Goal: Task Accomplishment & Management: Manage account settings

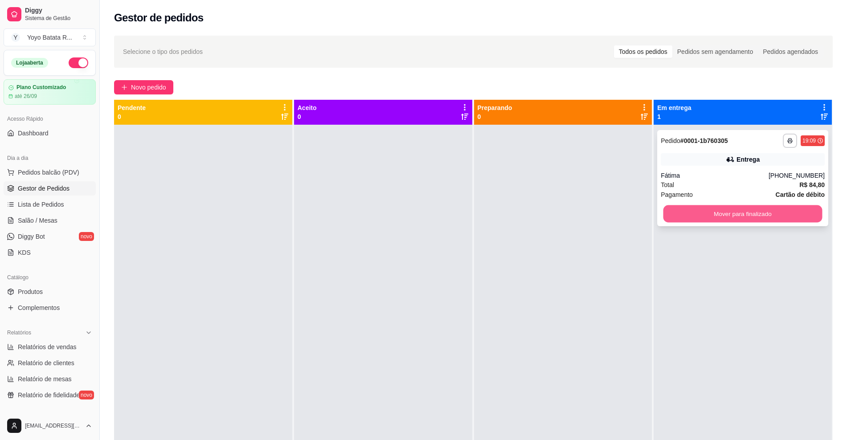
click at [742, 215] on button "Mover para finalizado" at bounding box center [743, 213] width 159 height 17
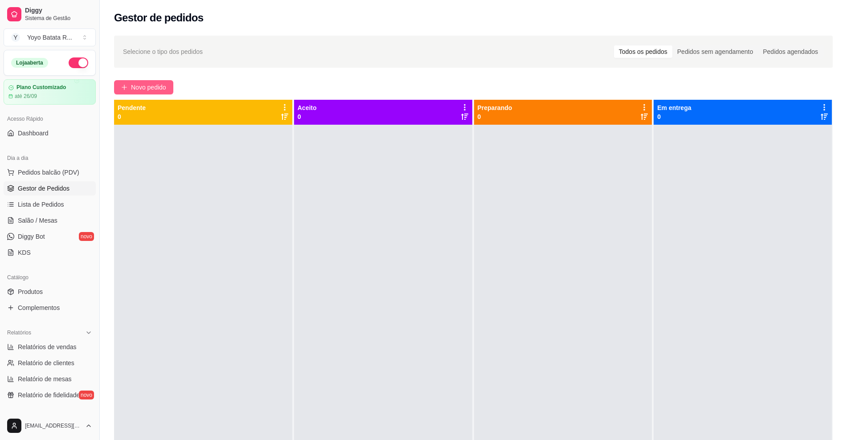
click at [165, 91] on span "Novo pedido" at bounding box center [148, 87] width 35 height 10
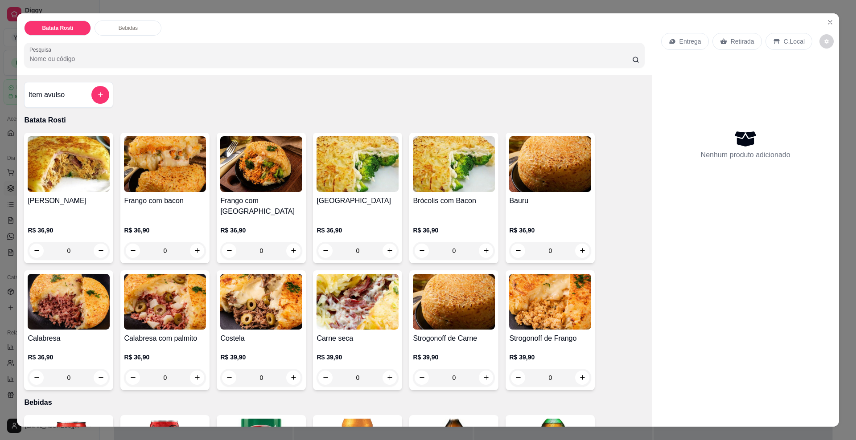
click at [671, 43] on icon at bounding box center [671, 41] width 7 height 7
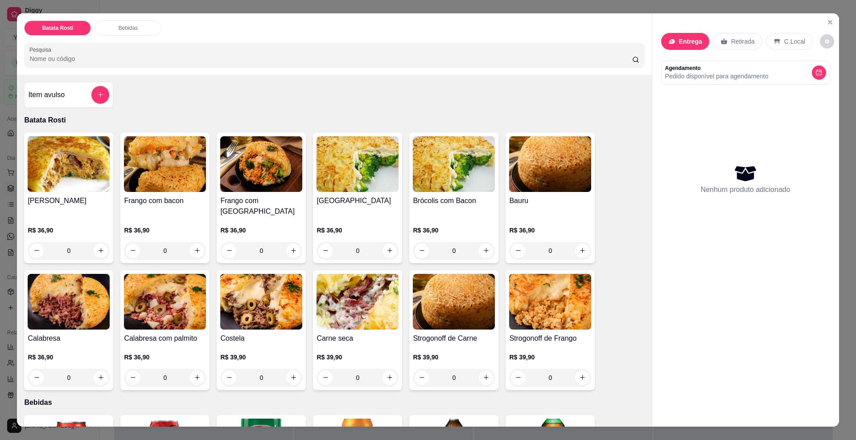
click at [373, 113] on input "text" at bounding box center [428, 110] width 178 height 14
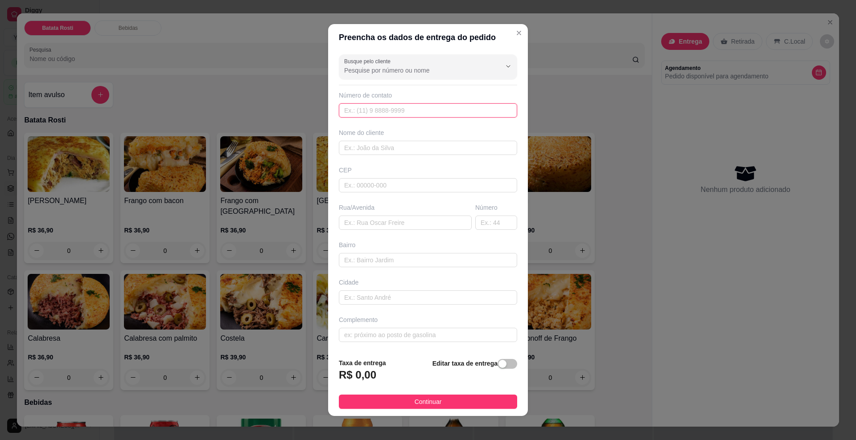
paste input "[PHONE_NUMBER]"
type input "[PHONE_NUMBER]"
click at [385, 142] on input "text" at bounding box center [428, 148] width 178 height 14
type input "[PERSON_NAME]"
click at [408, 183] on input "text" at bounding box center [428, 185] width 178 height 14
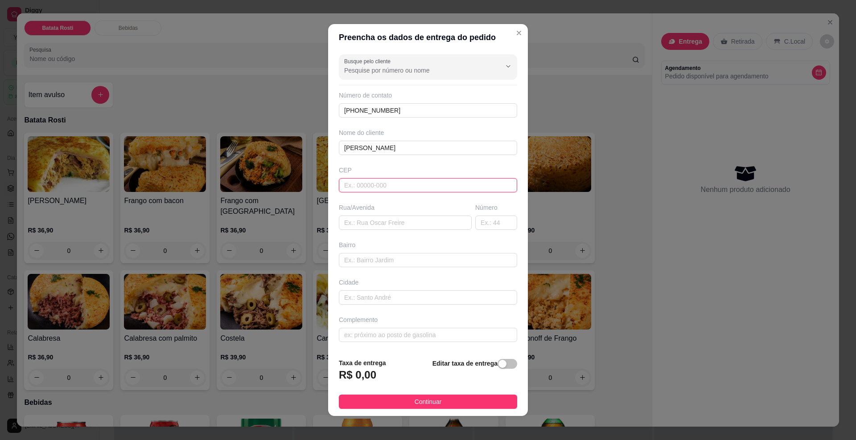
paste input "18087632"
type input "18087632"
type input "Rua [PERSON_NAME]"
type input "Jardim Residencial [GEOGRAPHIC_DATA]"
type input "Sorocaba"
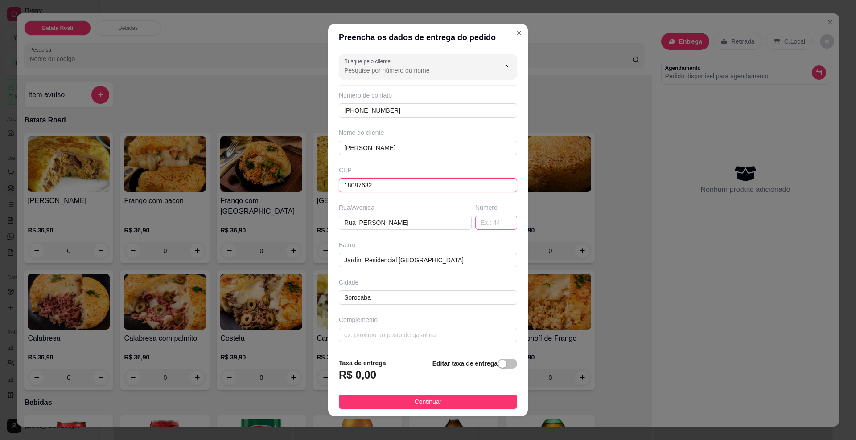
type input "18087632"
click at [475, 223] on input "text" at bounding box center [496, 223] width 42 height 14
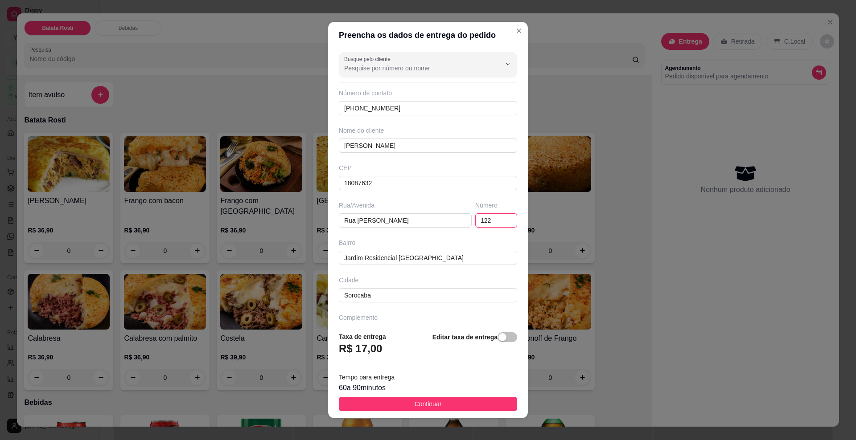
type input "122"
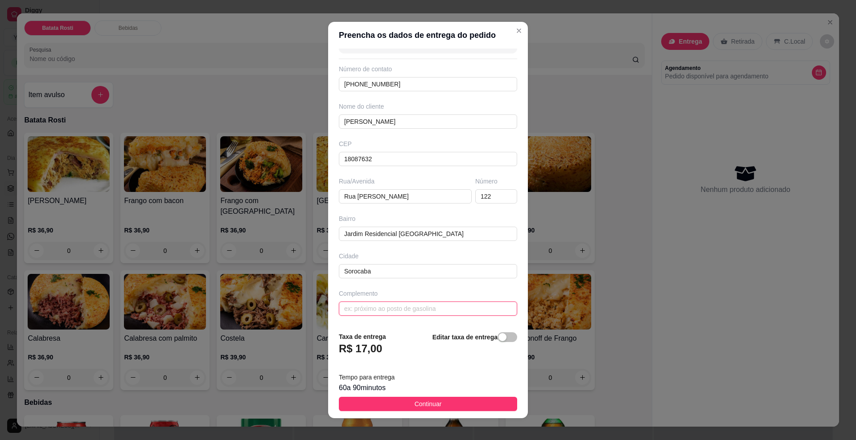
click at [407, 307] on input "text" at bounding box center [428, 309] width 178 height 14
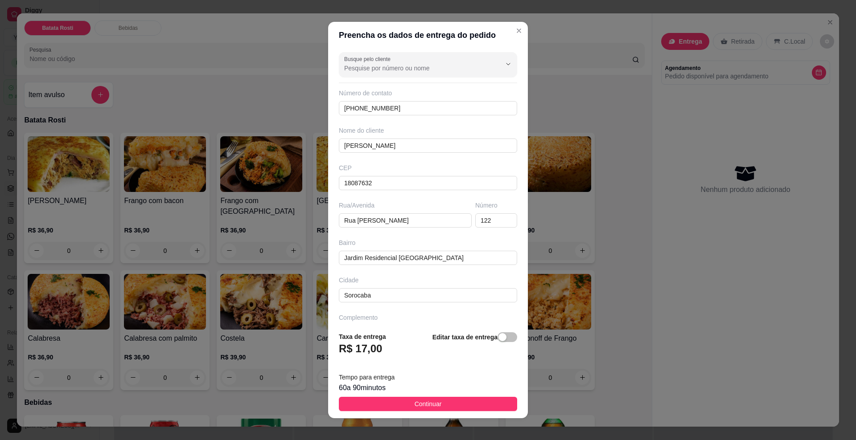
type input "Casa 122"
click at [453, 406] on button "Continuar" at bounding box center [428, 404] width 178 height 14
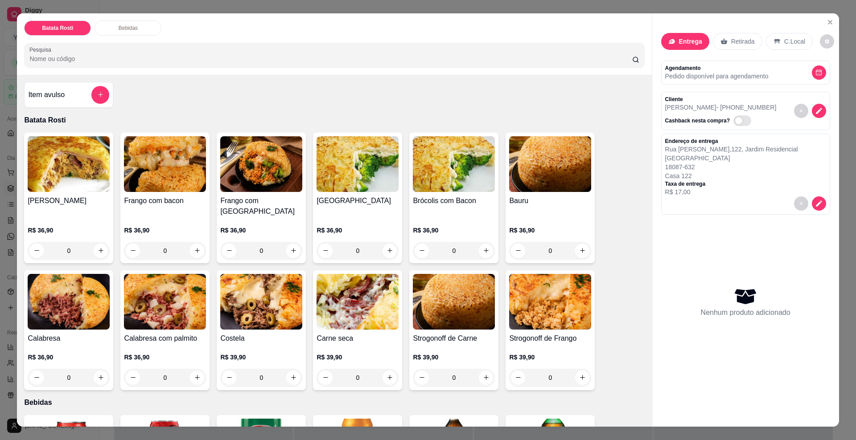
click at [369, 303] on img at bounding box center [357, 302] width 82 height 56
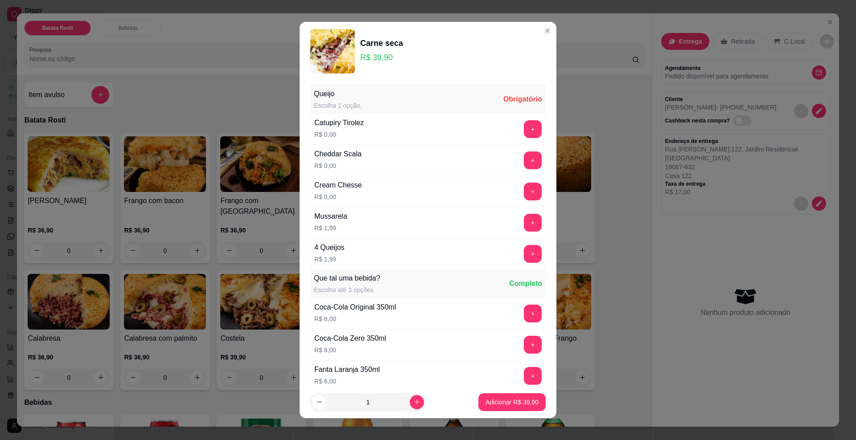
drag, startPoint x: 509, startPoint y: 116, endPoint x: 509, endPoint y: 123, distance: 7.6
click at [509, 119] on div "Catupiry Tirolez R$ 0,00 +" at bounding box center [427, 129] width 235 height 31
click at [524, 123] on button "+" at bounding box center [532, 129] width 17 height 17
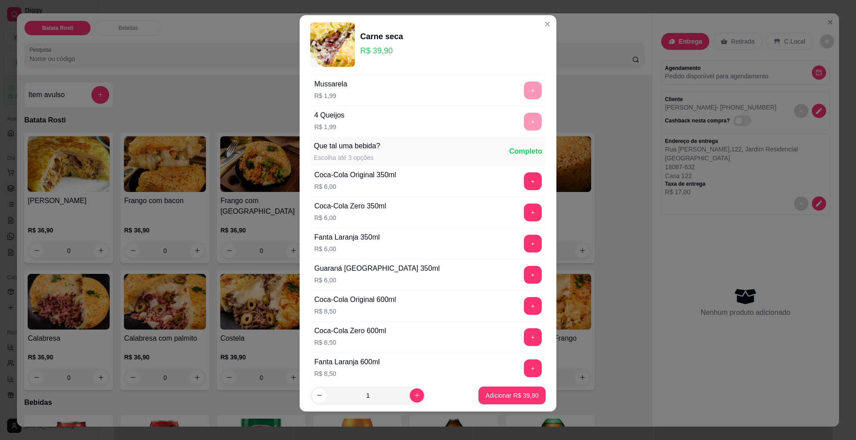
scroll to position [189, 0]
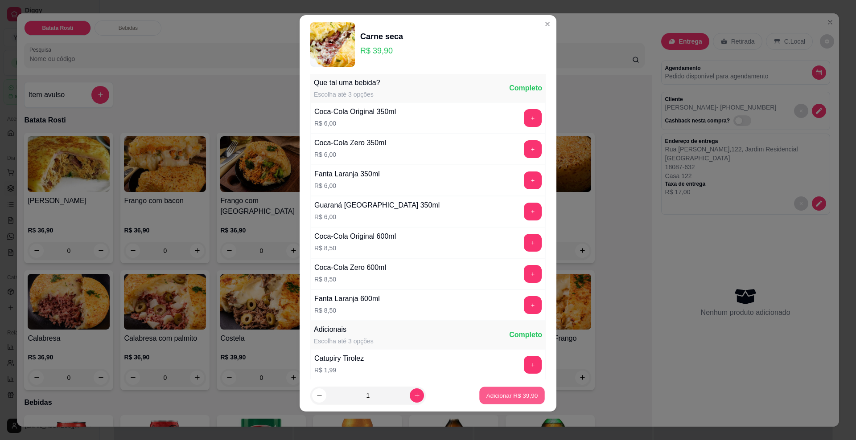
click at [502, 401] on button "Adicionar R$ 39,90" at bounding box center [512, 395] width 66 height 17
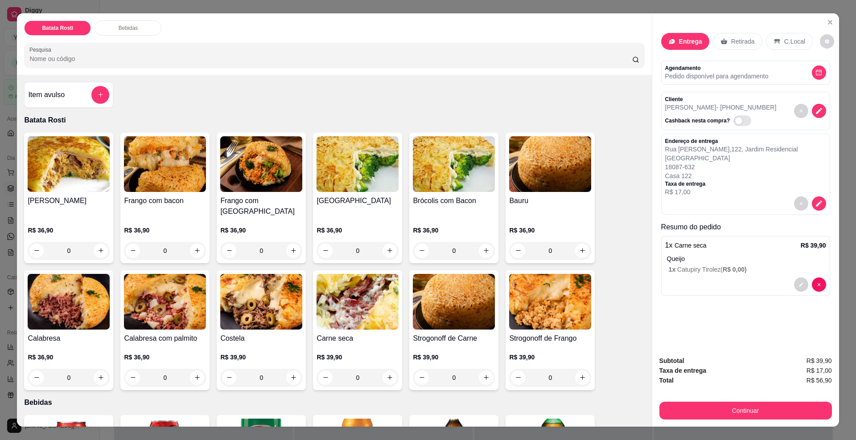
click at [449, 217] on div "R$ 36,90 0" at bounding box center [454, 238] width 82 height 43
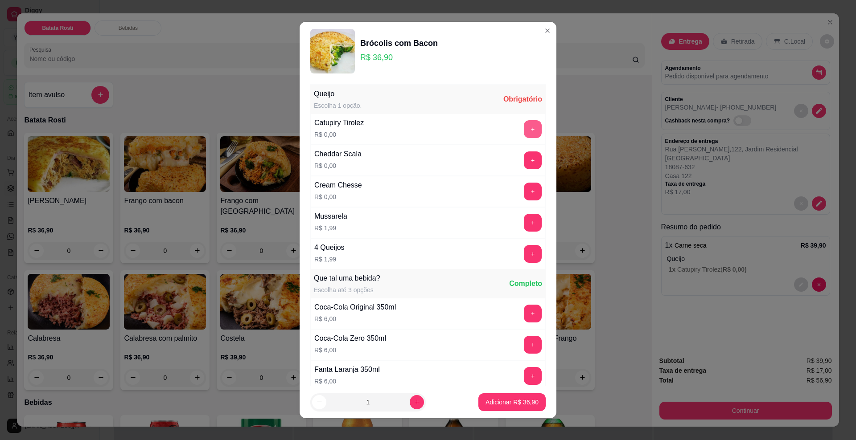
click at [524, 128] on button "+" at bounding box center [533, 129] width 18 height 18
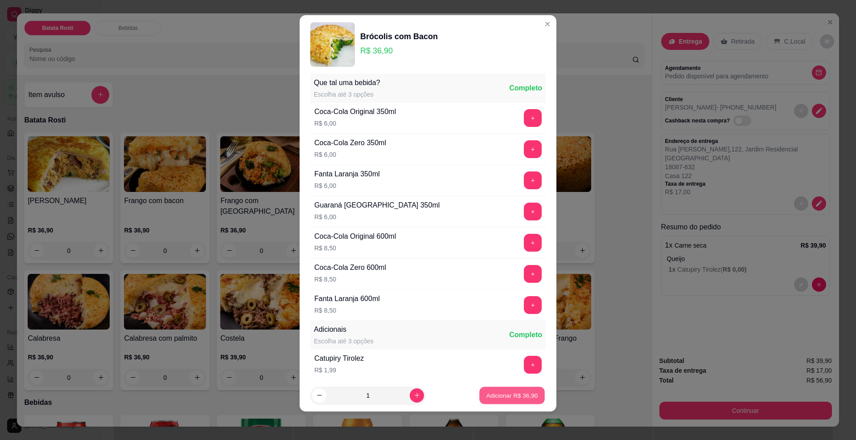
click at [499, 400] on button "Adicionar R$ 36,90" at bounding box center [512, 395] width 66 height 17
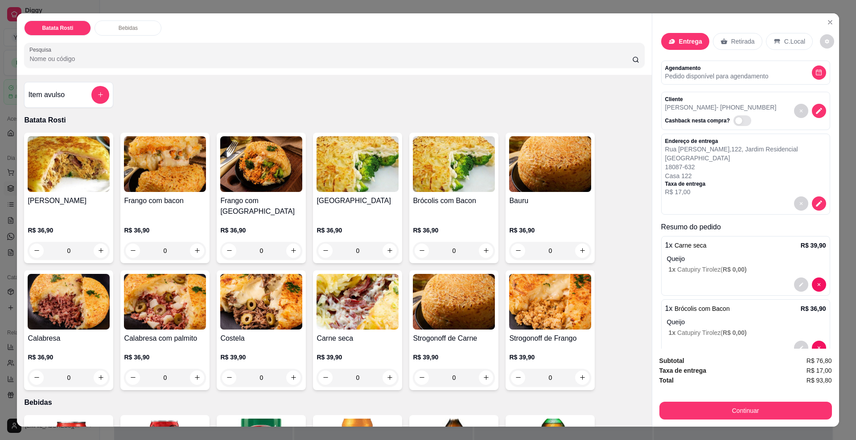
click at [802, 381] on div "Total R$ 93,80" at bounding box center [745, 381] width 172 height 10
click at [807, 377] on span "R$ 93,80" at bounding box center [818, 381] width 25 height 10
copy div "R$ 93,80 Continuar"
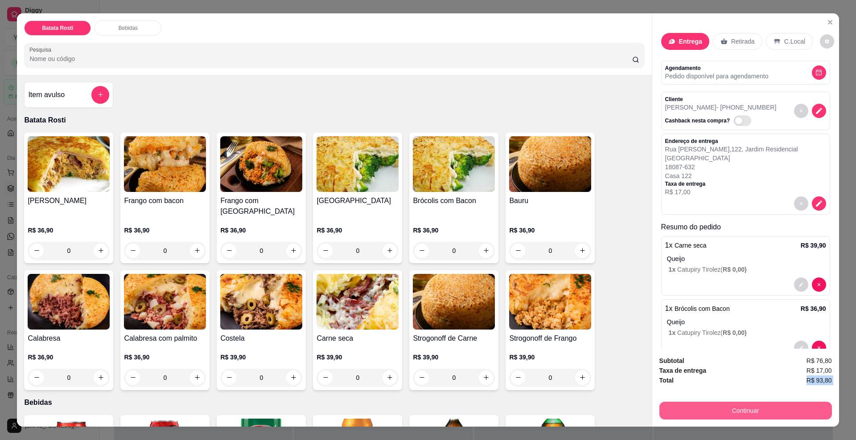
click at [773, 402] on button "Continuar" at bounding box center [745, 411] width 172 height 18
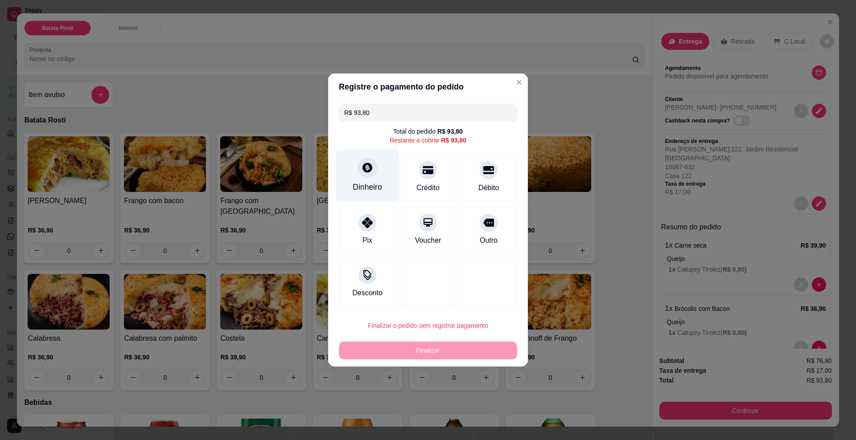
click at [370, 182] on div "Dinheiro" at bounding box center [366, 187] width 29 height 12
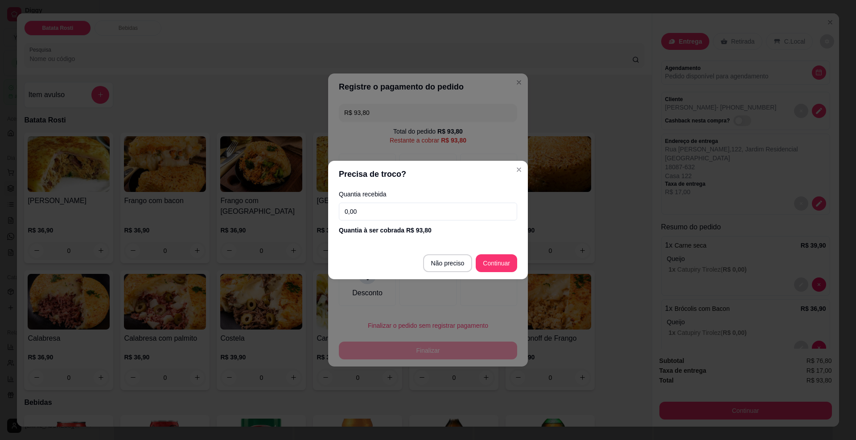
click at [438, 214] on input "0,00" at bounding box center [428, 212] width 178 height 18
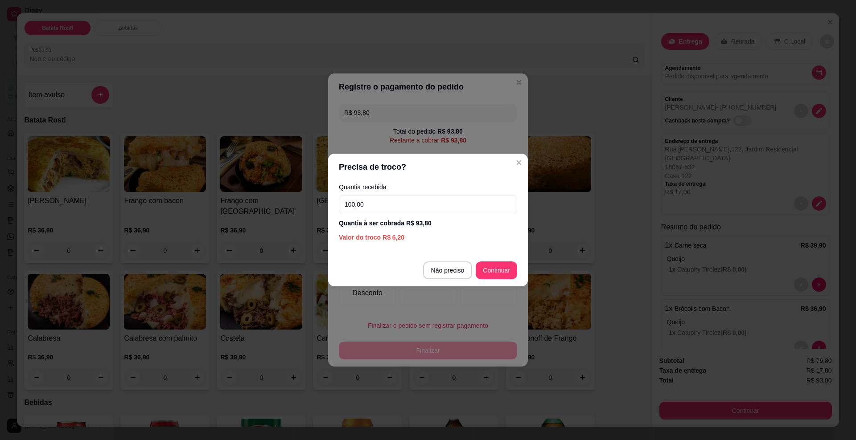
type input "100,00"
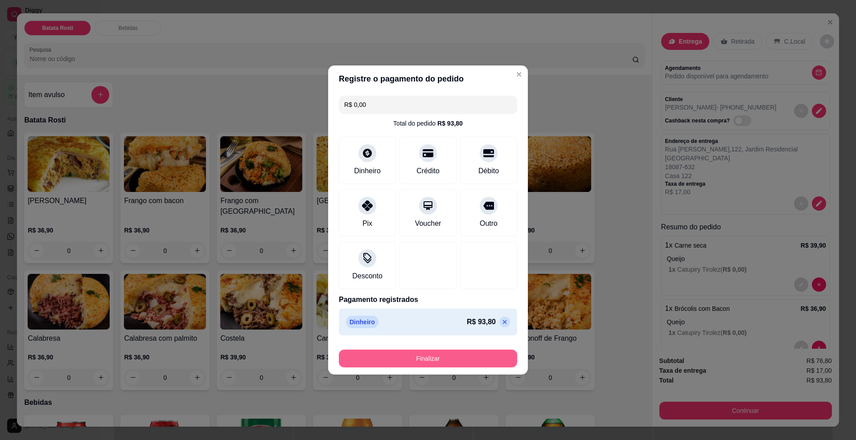
click at [462, 358] on button "Finalizar" at bounding box center [428, 359] width 178 height 18
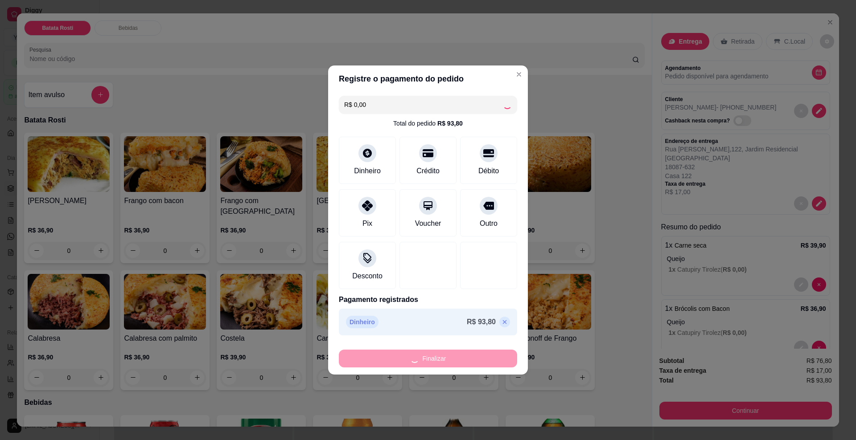
type input "-R$ 93,80"
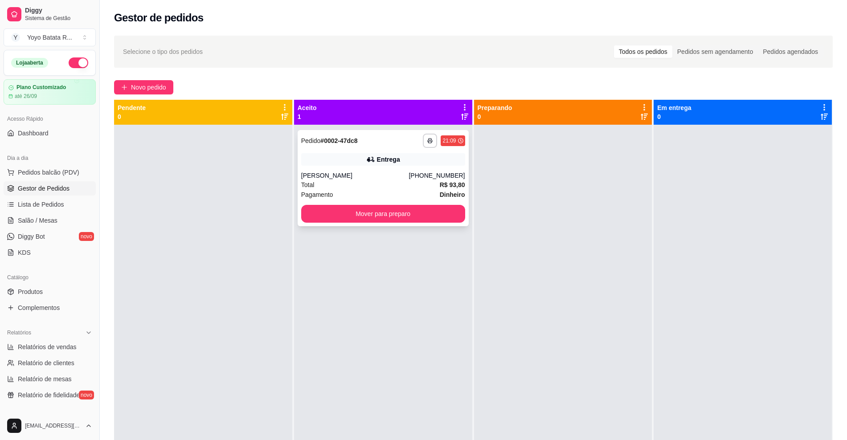
click at [408, 199] on div "Pagamento Dinheiro" at bounding box center [383, 195] width 164 height 10
click at [408, 206] on button "Mover para preparo" at bounding box center [383, 214] width 164 height 18
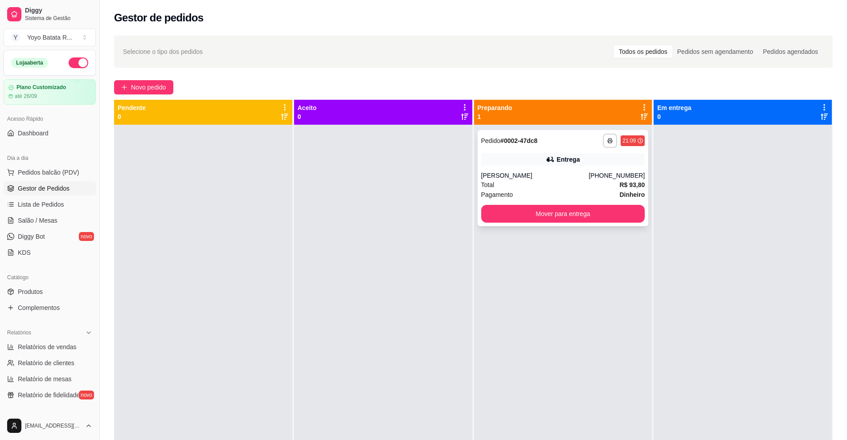
click at [619, 191] on strong "Dinheiro" at bounding box center [631, 194] width 25 height 7
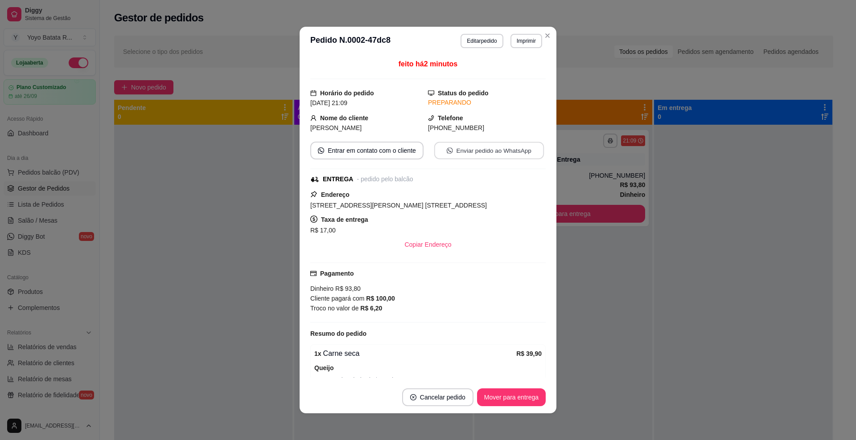
click at [483, 153] on button "Enviar pedido ao WhatsApp" at bounding box center [489, 150] width 110 height 17
click at [400, 206] on span "[STREET_ADDRESS][PERSON_NAME] [STREET_ADDRESS]" at bounding box center [398, 205] width 176 height 7
click at [400, 205] on span "[STREET_ADDRESS][PERSON_NAME] [STREET_ADDRESS]" at bounding box center [398, 205] width 176 height 7
copy span "[STREET_ADDRESS][PERSON_NAME] [STREET_ADDRESS]"
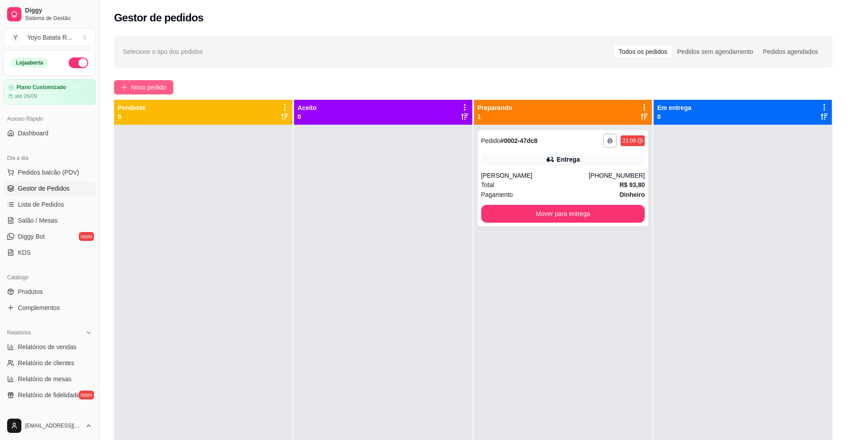
click at [172, 94] on div "Novo pedido" at bounding box center [473, 87] width 719 height 14
click at [164, 86] on span "Novo pedido" at bounding box center [148, 87] width 35 height 10
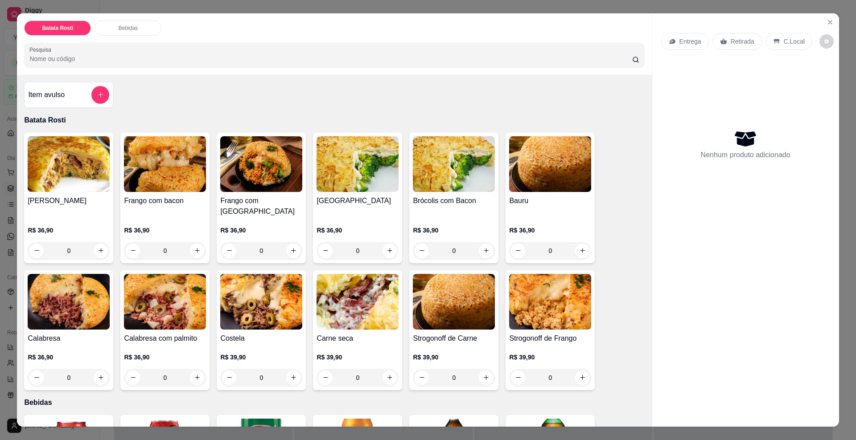
click at [721, 45] on div "Retirada" at bounding box center [736, 41] width 49 height 17
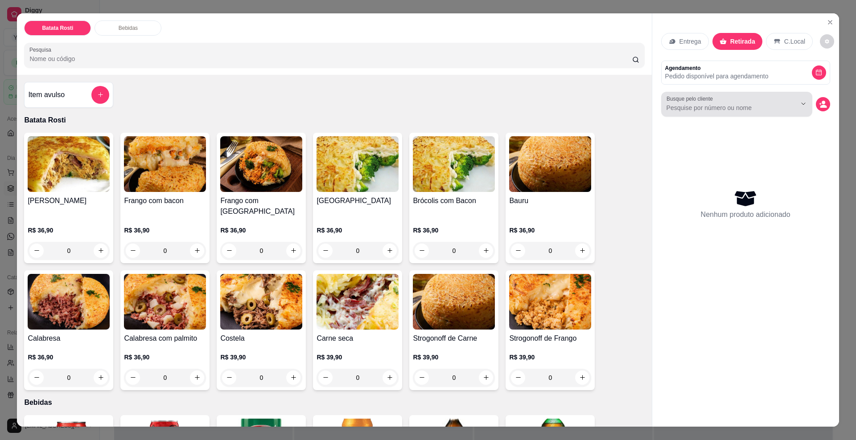
click at [705, 112] on input "Busque pelo cliente" at bounding box center [723, 107] width 115 height 9
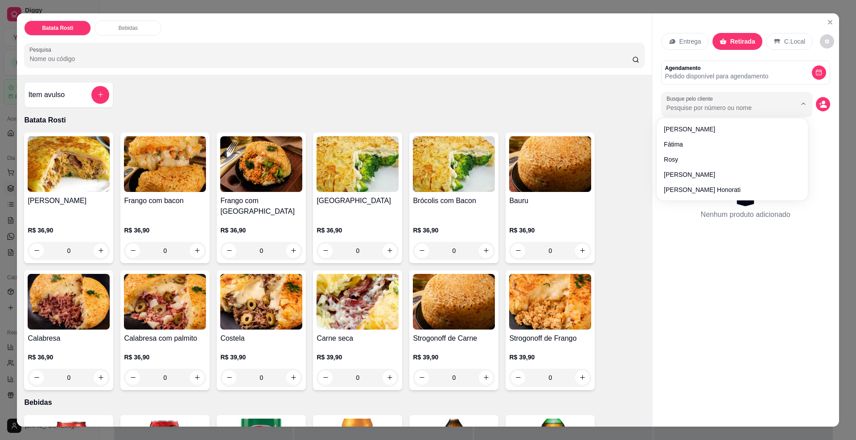
paste input "[PHONE_NUMBER]"
type input "[PHONE_NUMBER]"
click at [815, 107] on button "decrease-product-quantity" at bounding box center [822, 104] width 14 height 14
click at [825, 106] on div "Busque pelo cliente" at bounding box center [745, 104] width 169 height 25
click at [819, 104] on icon "decrease-product-quantity" at bounding box center [823, 104] width 8 height 8
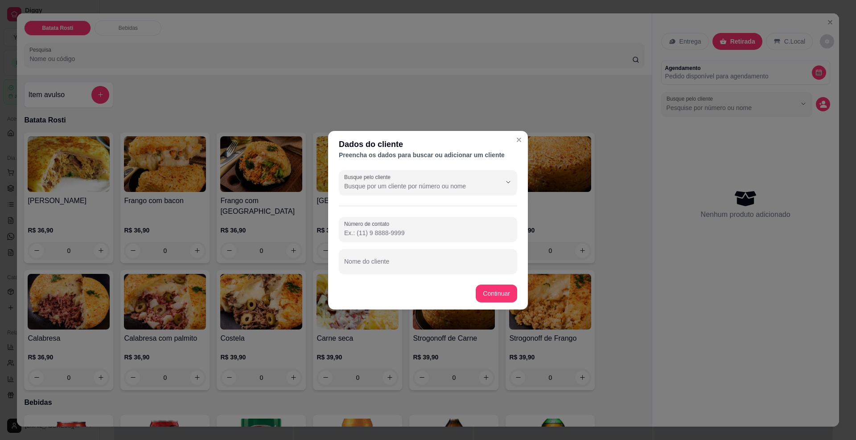
click at [405, 233] on input "Número de contato" at bounding box center [428, 233] width 168 height 9
paste input "[PHONE_NUMBER]"
type input "[PHONE_NUMBER]"
click at [404, 261] on input "Nome do cliente" at bounding box center [428, 265] width 168 height 9
type input "Cleo"
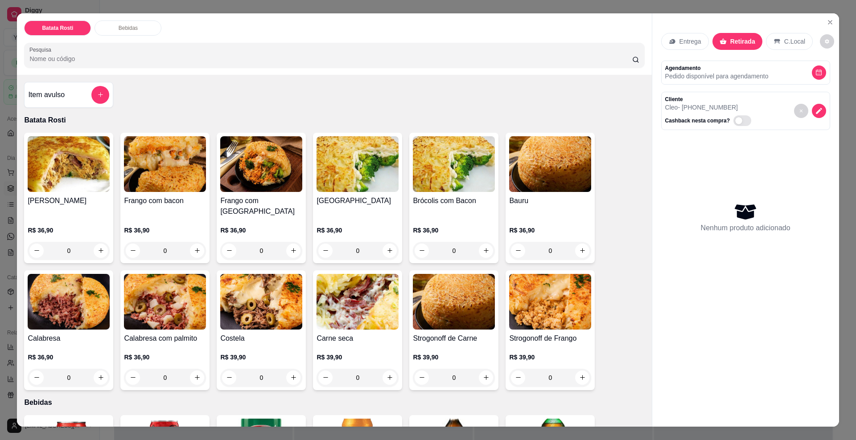
click at [525, 205] on h4 "Bauru" at bounding box center [550, 201] width 82 height 11
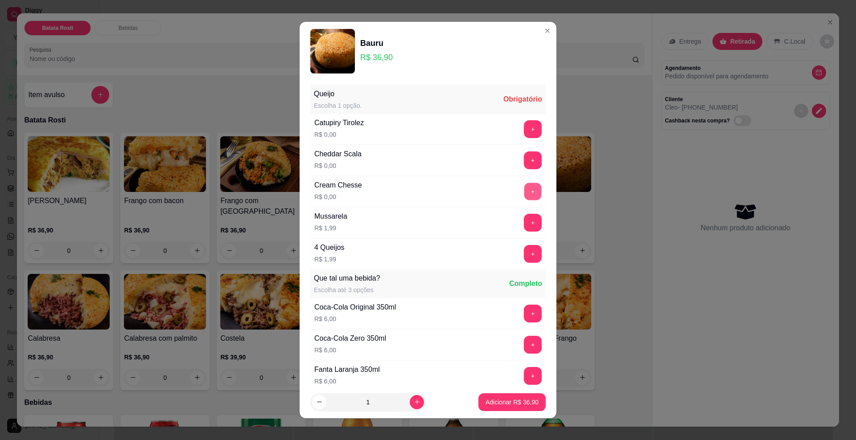
click at [524, 186] on button "+" at bounding box center [532, 191] width 17 height 17
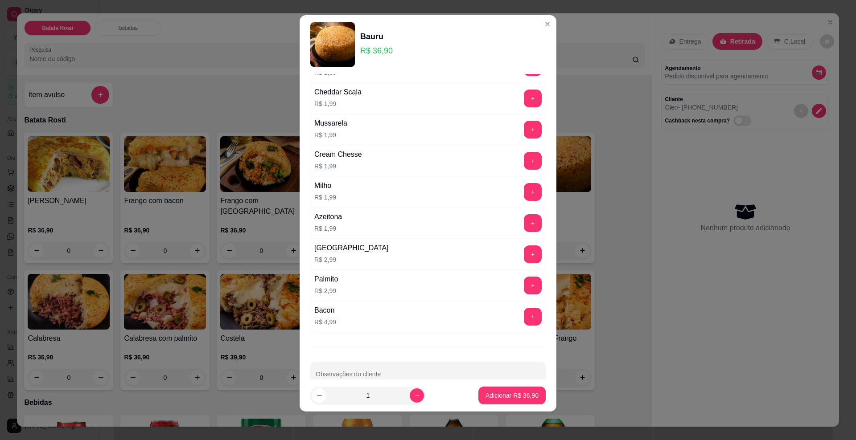
scroll to position [506, 0]
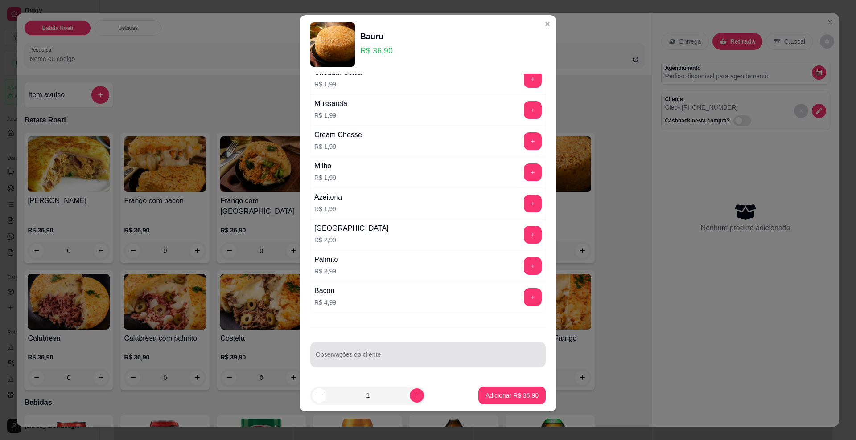
click at [371, 366] on div "Observações do cliente" at bounding box center [427, 354] width 235 height 25
type input "SEM MILHO SEM AZEITONA"
click at [481, 388] on button "Adicionar R$ 36,90" at bounding box center [511, 396] width 67 height 18
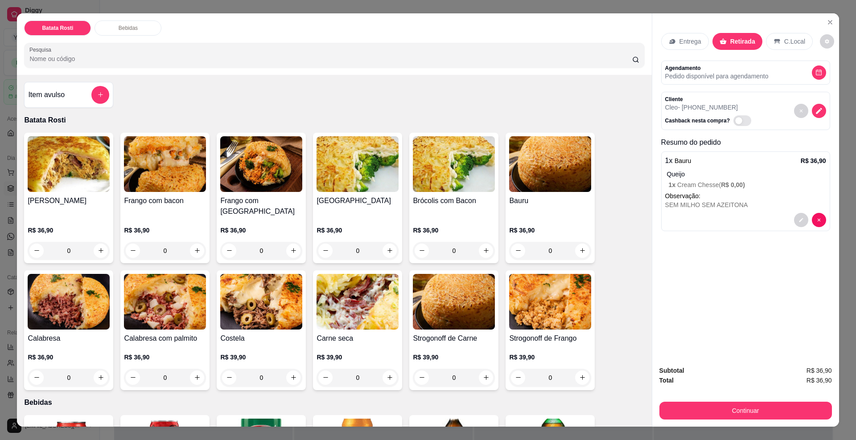
click at [520, 199] on h4 "Bauru" at bounding box center [550, 201] width 82 height 11
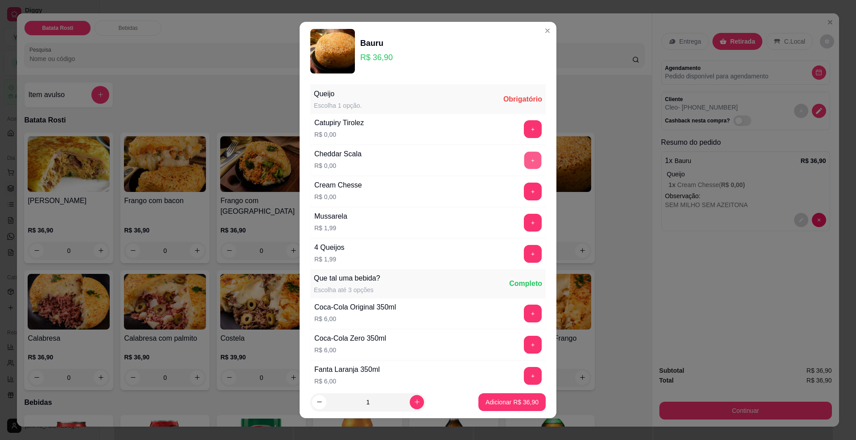
click at [524, 161] on button "+" at bounding box center [532, 160] width 17 height 17
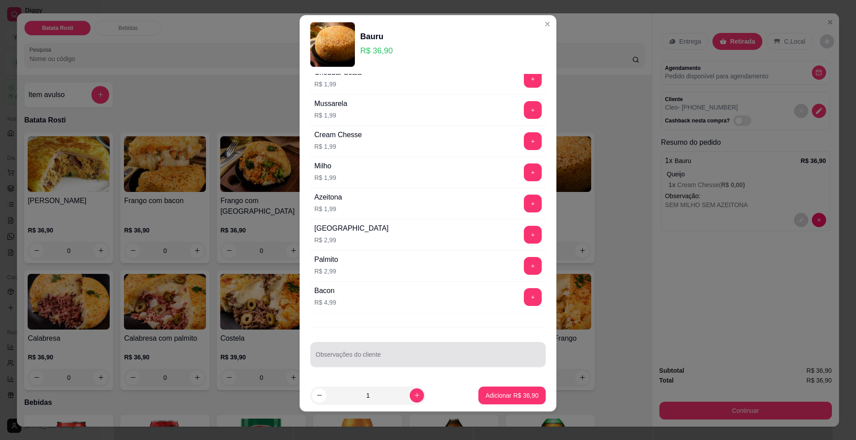
click at [441, 352] on div at bounding box center [428, 355] width 225 height 18
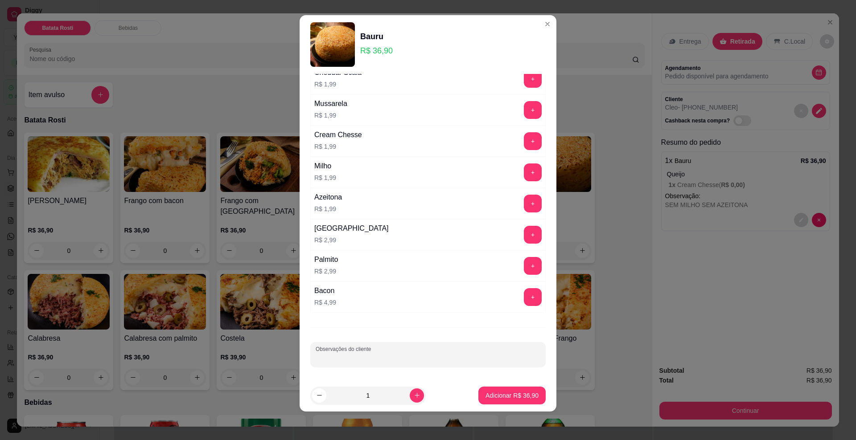
paste input "[PHONE_NUMBER]"
type input "[PHONE_NUMBER]"
click at [485, 392] on p "Adicionar R$ 36,90" at bounding box center [511, 395] width 53 height 9
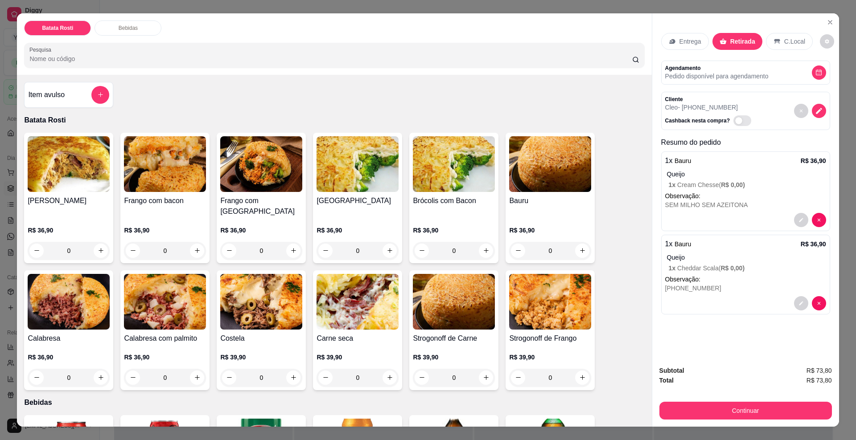
click at [727, 217] on div at bounding box center [745, 220] width 161 height 14
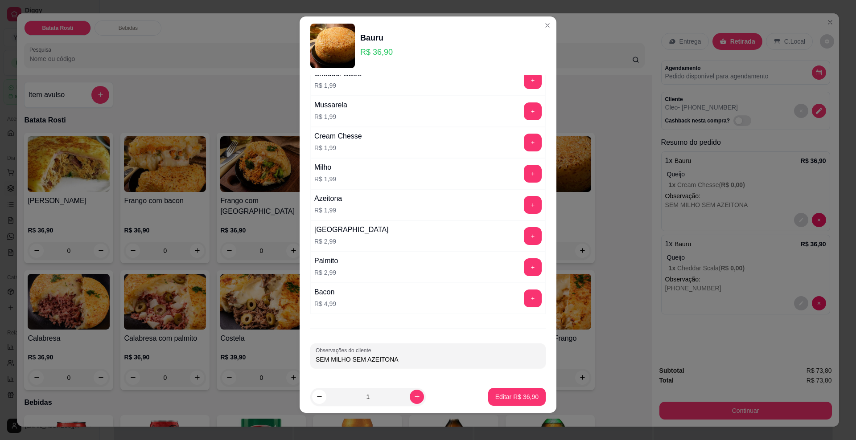
scroll to position [7, 0]
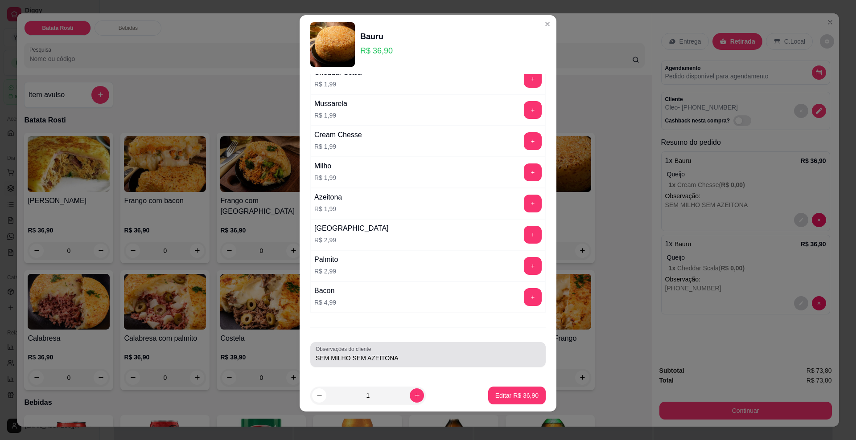
click at [408, 360] on input "SEM MILHO SEM AZEITONA" at bounding box center [428, 358] width 225 height 9
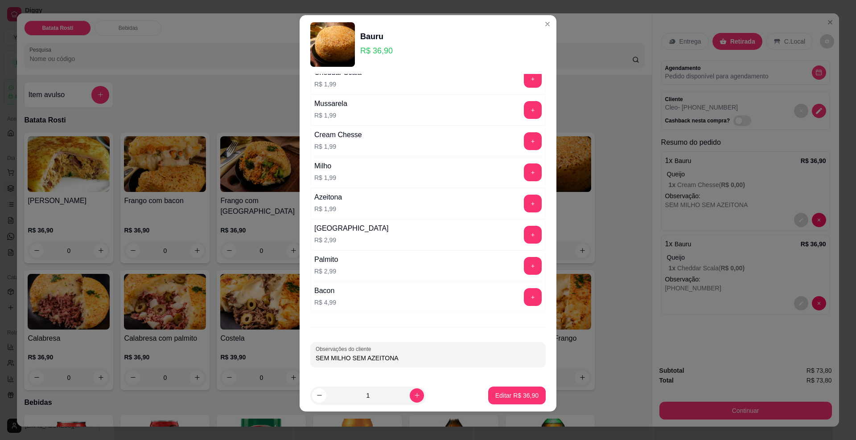
click at [408, 360] on input "SEM MILHO SEM AZEITONA" at bounding box center [428, 358] width 225 height 9
click at [506, 397] on p "Editar R$ 36,90" at bounding box center [516, 395] width 43 height 9
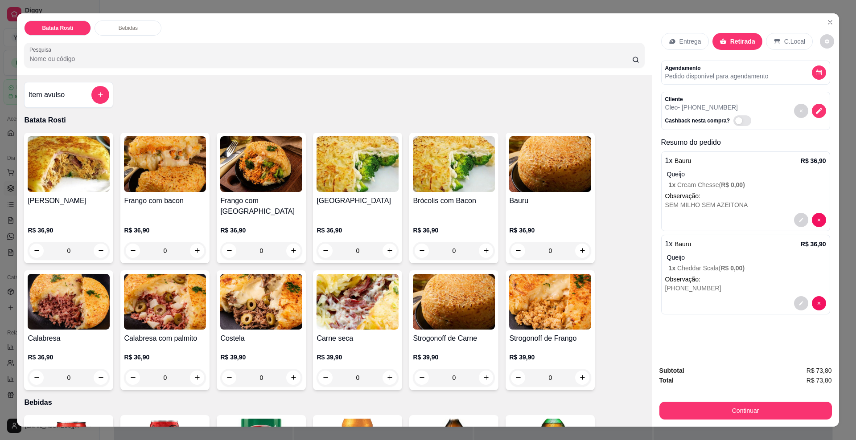
click at [733, 287] on div "[PHONE_NUMBER]" at bounding box center [745, 288] width 161 height 9
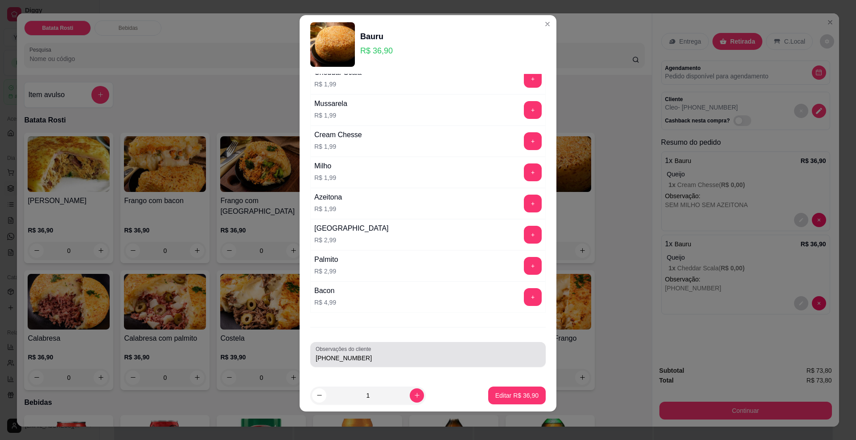
click at [384, 344] on div "Observações do cliente [PHONE_NUMBER]" at bounding box center [427, 354] width 235 height 25
click at [384, 346] on div "[PHONE_NUMBER]" at bounding box center [428, 355] width 225 height 18
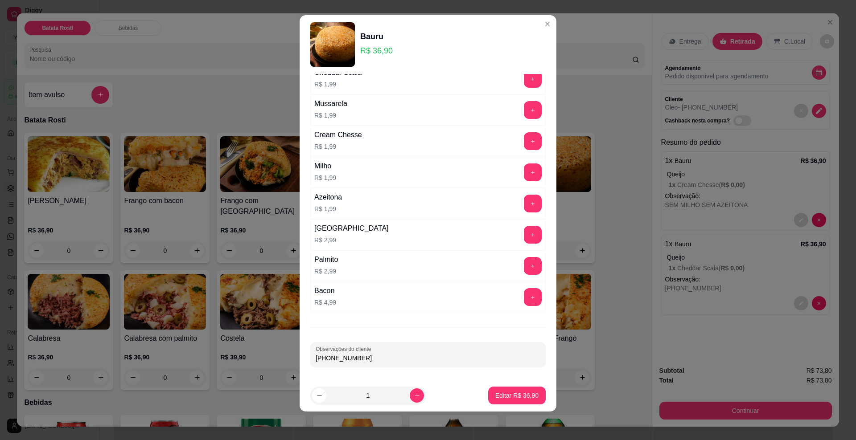
click at [410, 356] on input "[PHONE_NUMBER]" at bounding box center [428, 358] width 225 height 9
paste input "SEM MILHO SEM AZEITONA"
type input "SEM MILHO SEM AZEITONA"
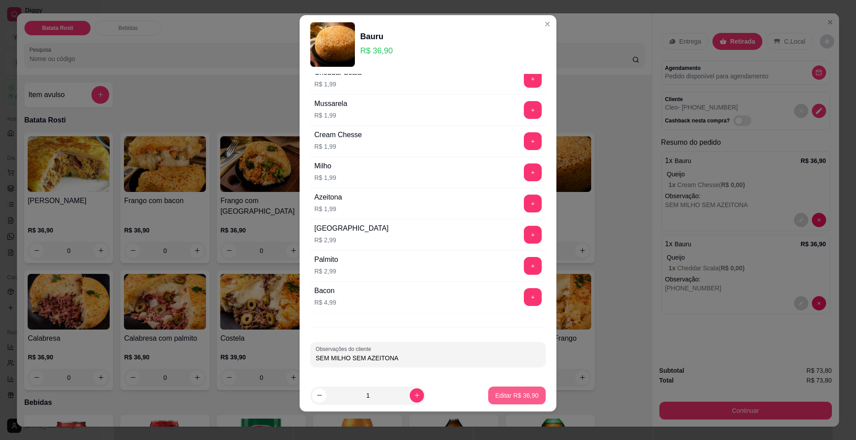
click at [505, 397] on p "Editar R$ 36,90" at bounding box center [516, 395] width 43 height 9
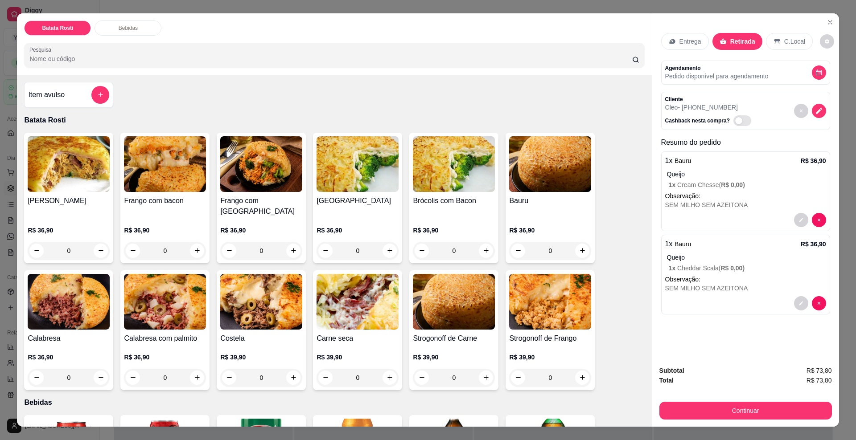
click at [813, 379] on span "R$ 73,80" at bounding box center [818, 381] width 25 height 10
copy div "R$ 73,80 Continuar"
click at [723, 402] on button "Continuar" at bounding box center [745, 411] width 172 height 18
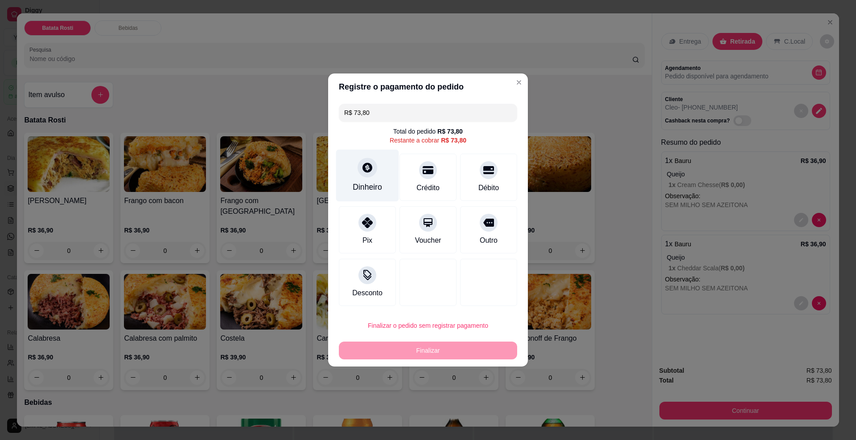
click at [363, 180] on div "Dinheiro" at bounding box center [367, 176] width 63 height 52
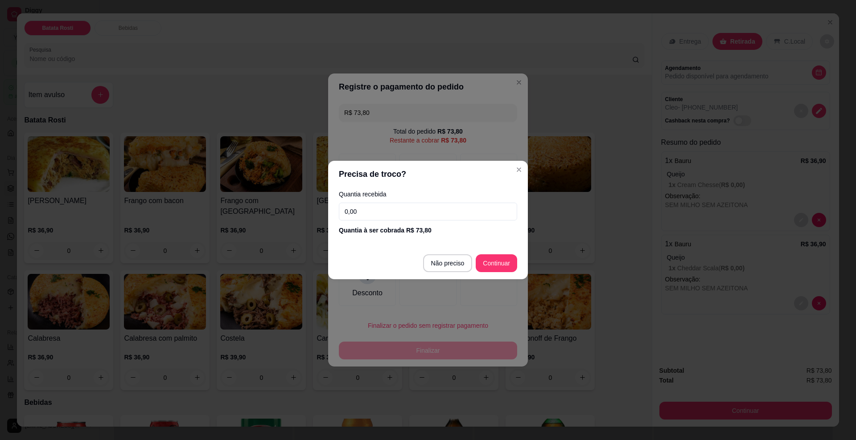
click at [412, 207] on input "0,00" at bounding box center [428, 212] width 178 height 18
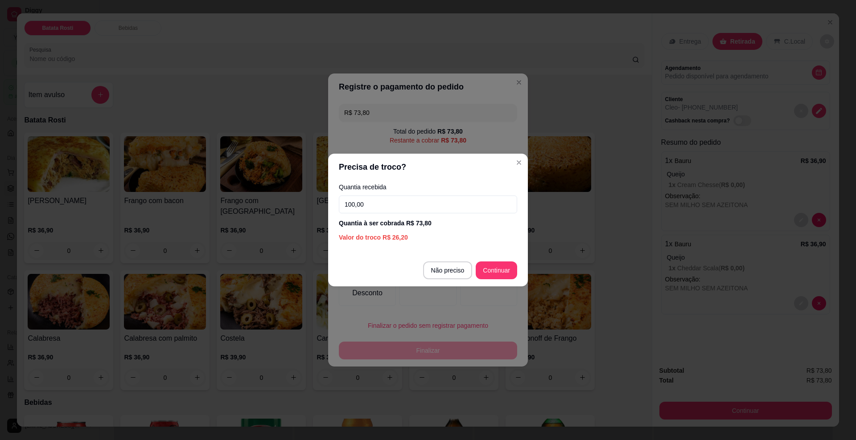
type input "100,00"
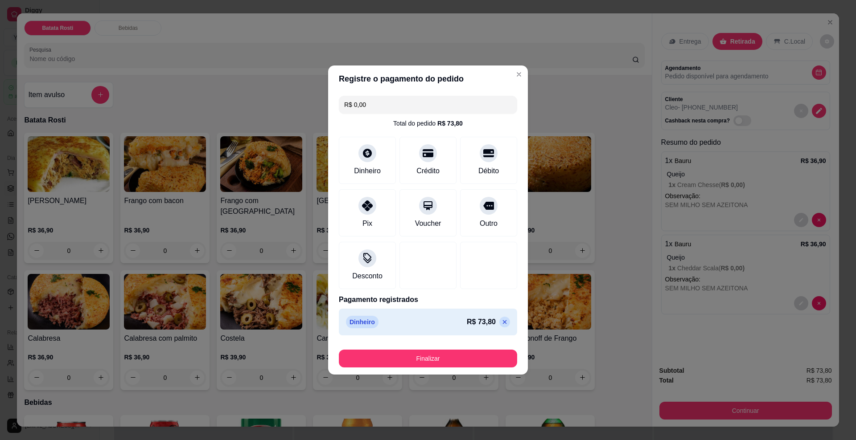
click at [448, 360] on button "Finalizar" at bounding box center [428, 359] width 178 height 18
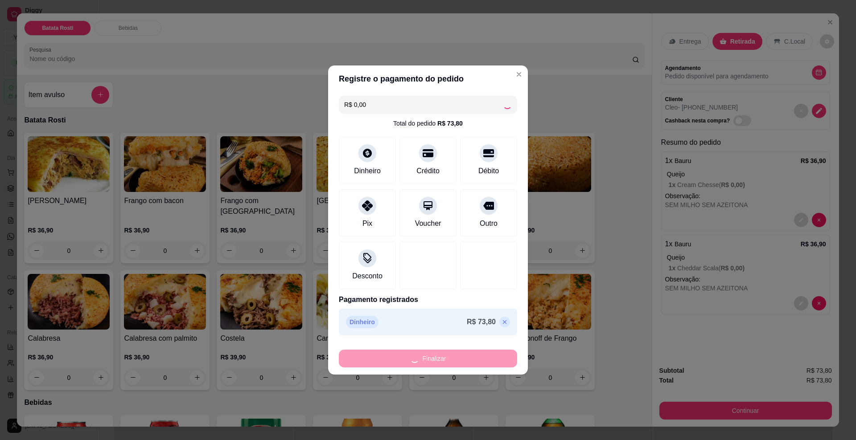
type input "-R$ 73,80"
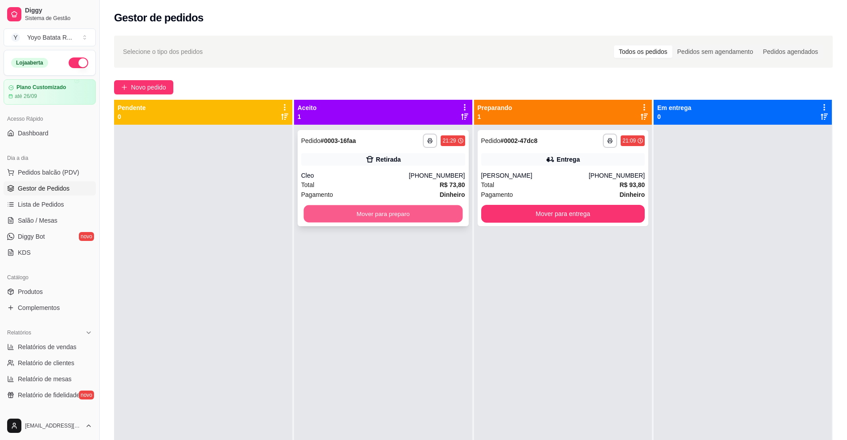
click at [394, 212] on button "Mover para preparo" at bounding box center [382, 213] width 159 height 17
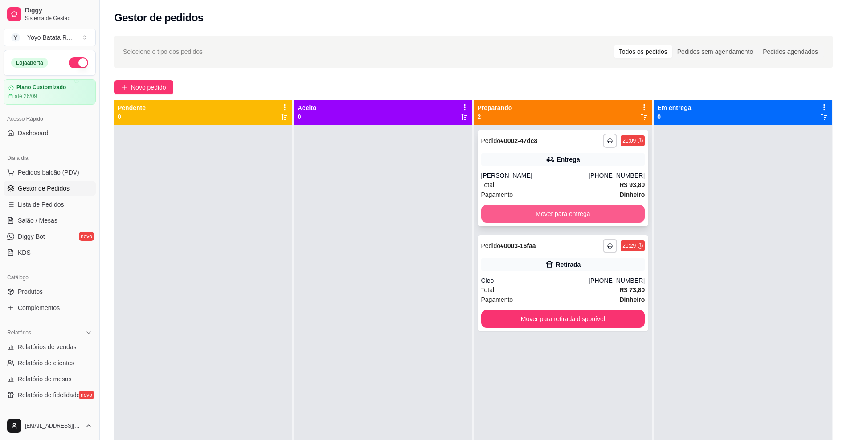
click at [549, 215] on button "Mover para entrega" at bounding box center [563, 214] width 164 height 18
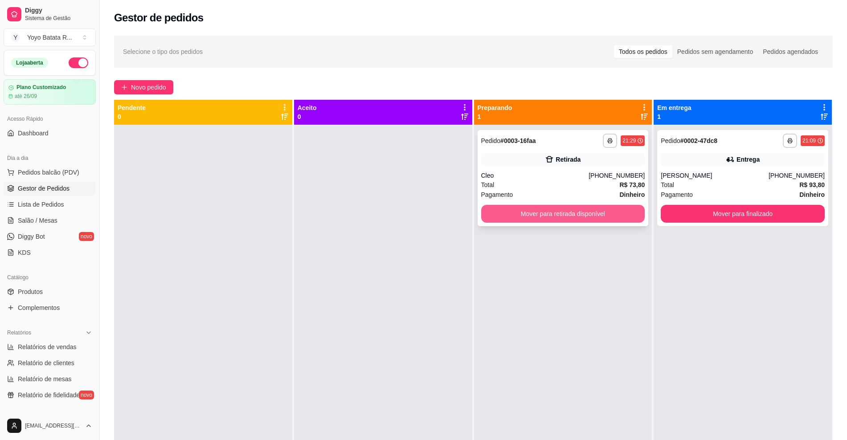
click at [597, 218] on button "Mover para retirada disponível" at bounding box center [563, 214] width 164 height 18
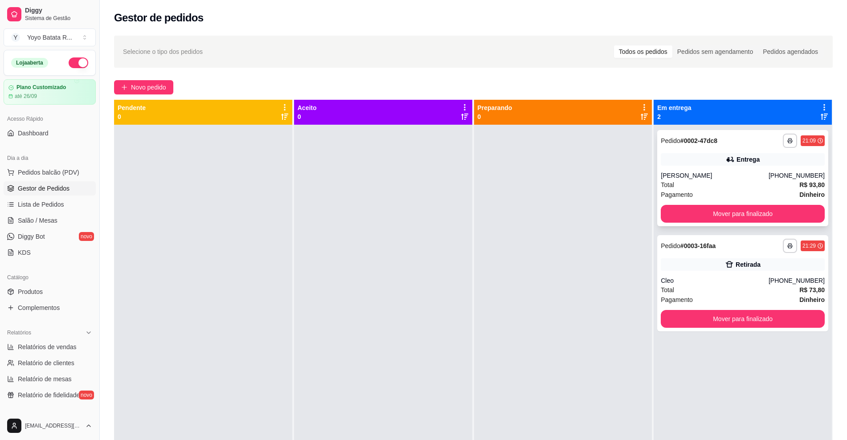
click at [716, 173] on div "[PERSON_NAME]" at bounding box center [715, 175] width 108 height 9
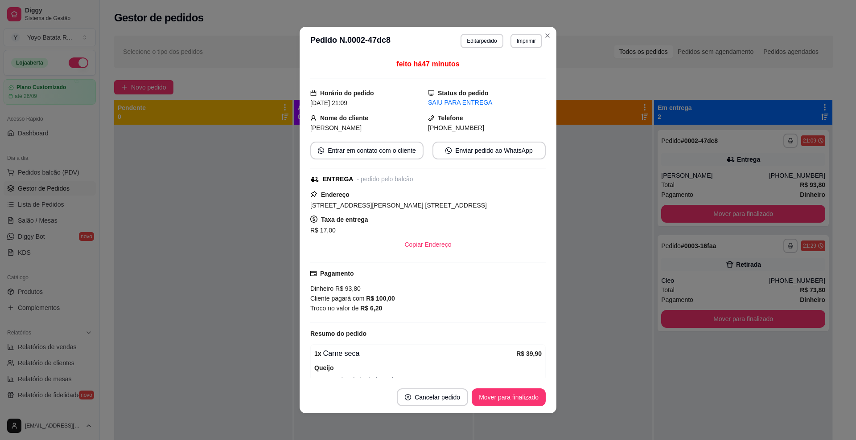
click at [475, 206] on span "[STREET_ADDRESS][PERSON_NAME] [STREET_ADDRESS]" at bounding box center [398, 205] width 176 height 7
click at [455, 127] on span "[PHONE_NUMBER]" at bounding box center [456, 127] width 56 height 7
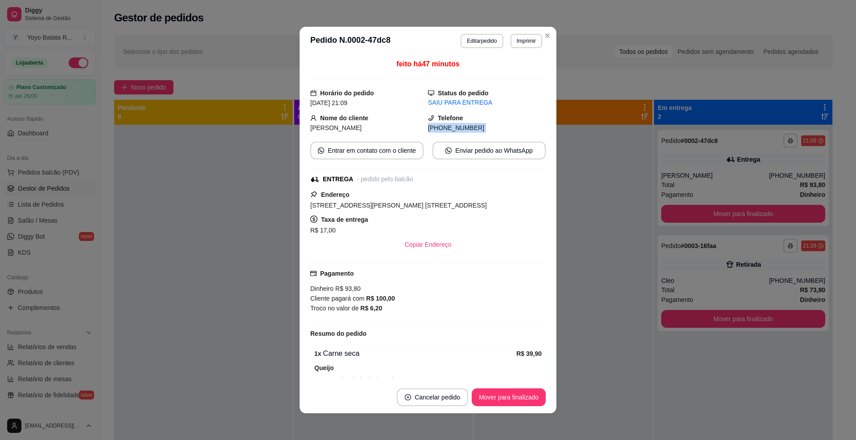
copy div "[PHONE_NUMBER] Entrar em contato com o cliente Enviar pedido ao WhatsApp"
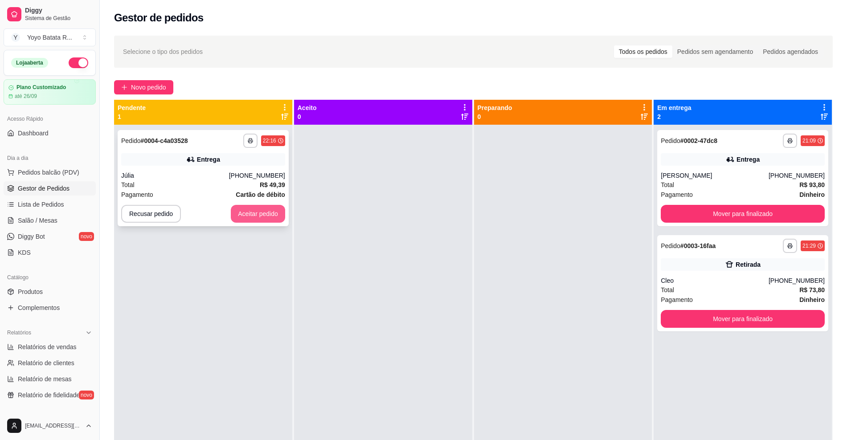
click at [260, 214] on button "Aceitar pedido" at bounding box center [258, 214] width 54 height 18
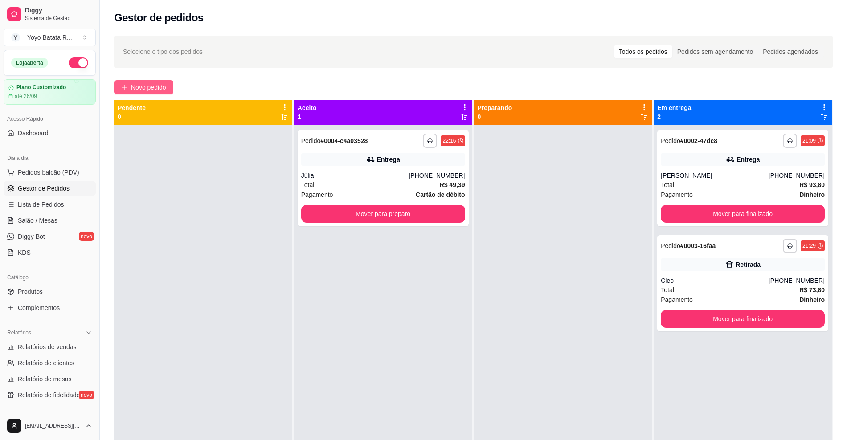
click at [164, 91] on span "Novo pedido" at bounding box center [148, 87] width 35 height 10
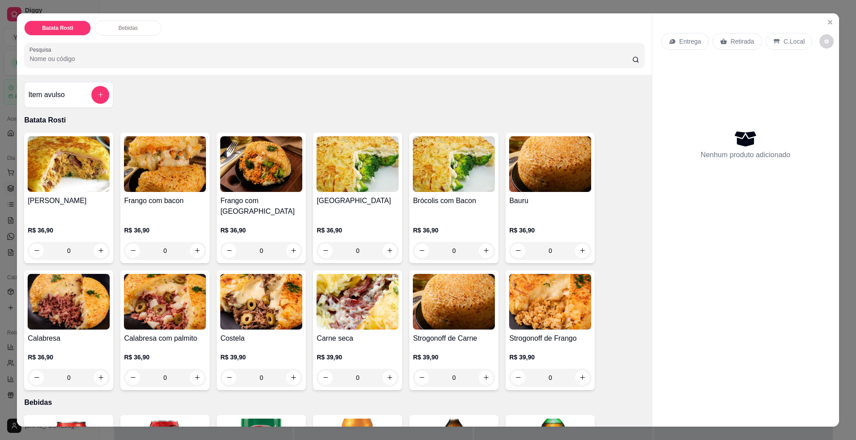
click at [683, 44] on p "Entrega" at bounding box center [690, 41] width 22 height 9
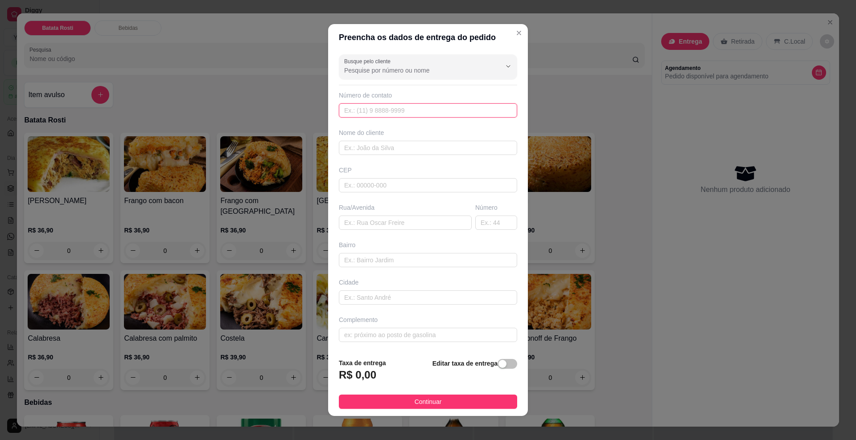
click at [356, 111] on input "text" at bounding box center [428, 110] width 178 height 14
type input "[PHONE_NUMBER]"
click at [357, 148] on input "text" at bounding box center [428, 148] width 178 height 14
type input "Milena"
click at [408, 186] on input "text" at bounding box center [428, 185] width 178 height 14
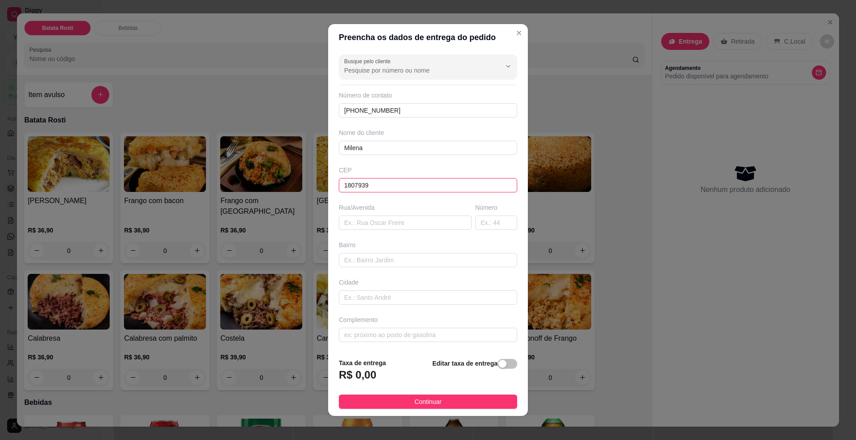
type input "18079393"
type input "Rua [PERSON_NAME]"
type input "Jardim Residencial Imperatriz"
type input "Sorocaba"
type input "18079393"
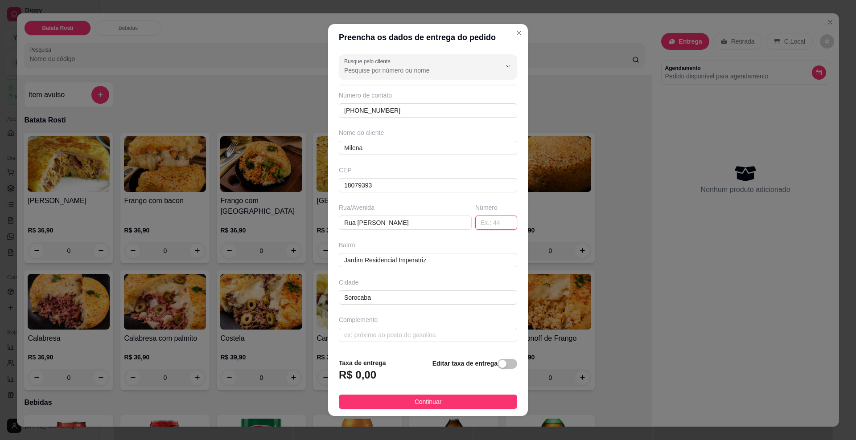
click at [486, 221] on input "text" at bounding box center [496, 223] width 42 height 14
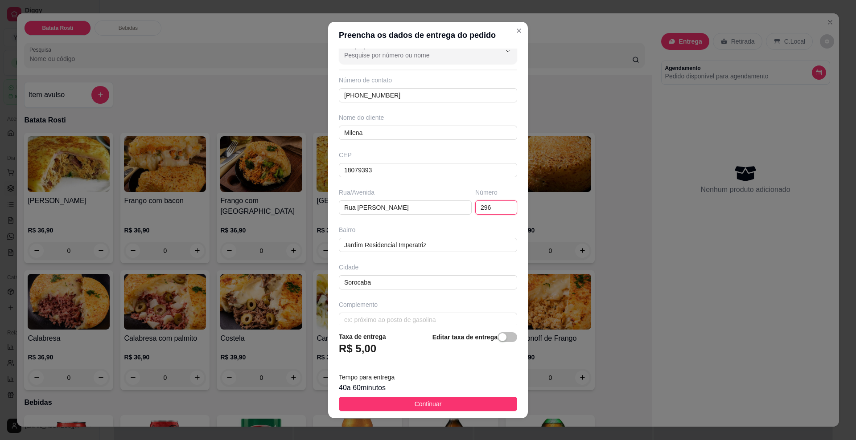
scroll to position [24, 0]
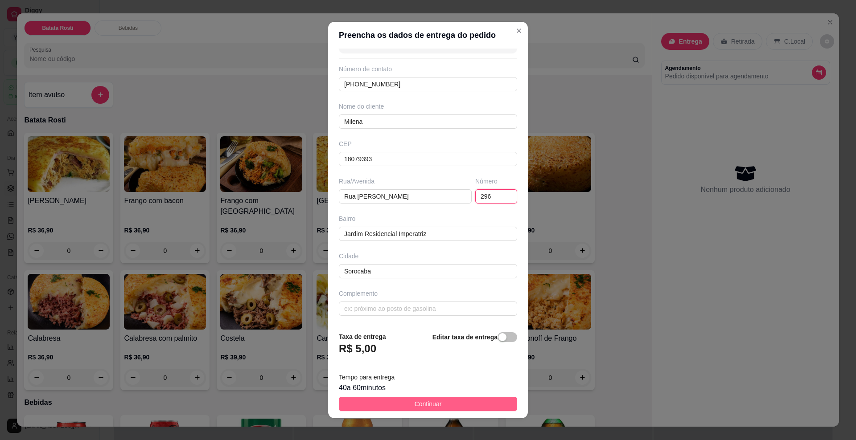
type input "296"
click at [431, 406] on span "Continuar" at bounding box center [427, 404] width 27 height 10
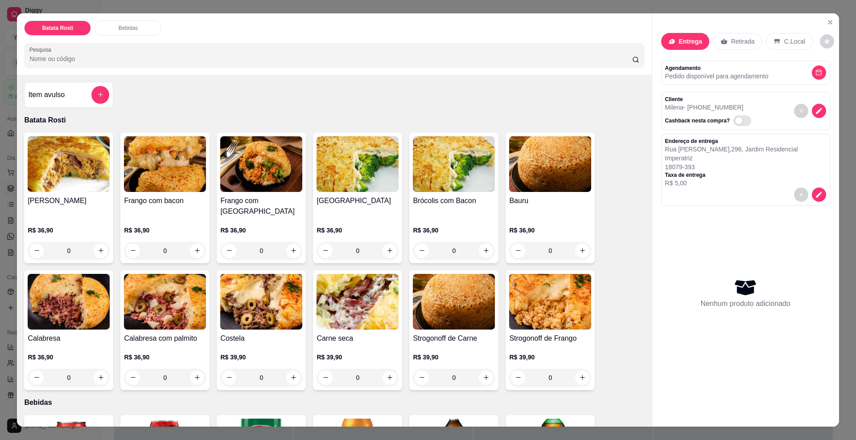
click at [473, 344] on div "R$ 39,90 0" at bounding box center [454, 365] width 82 height 43
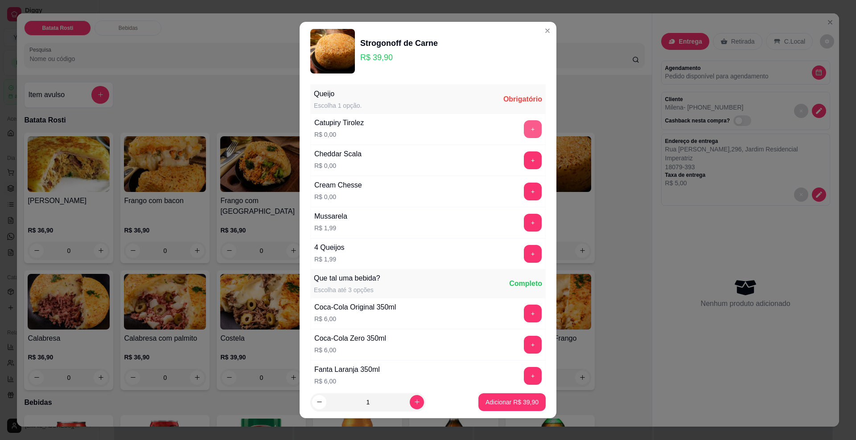
click at [524, 135] on button "+" at bounding box center [533, 129] width 18 height 18
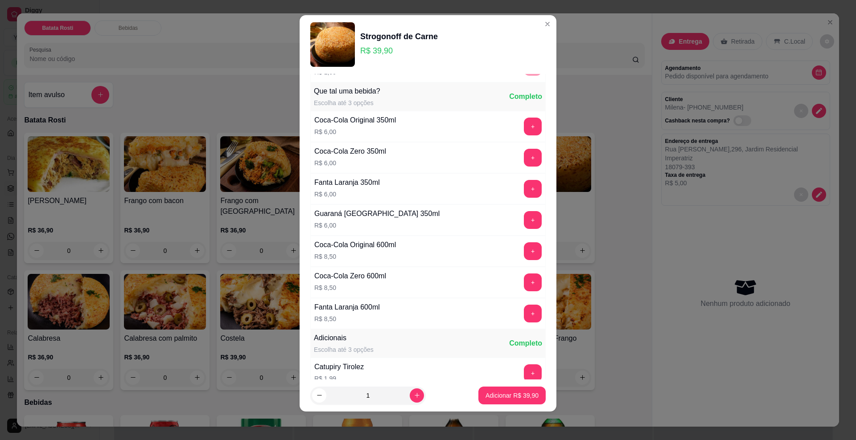
scroll to position [189, 0]
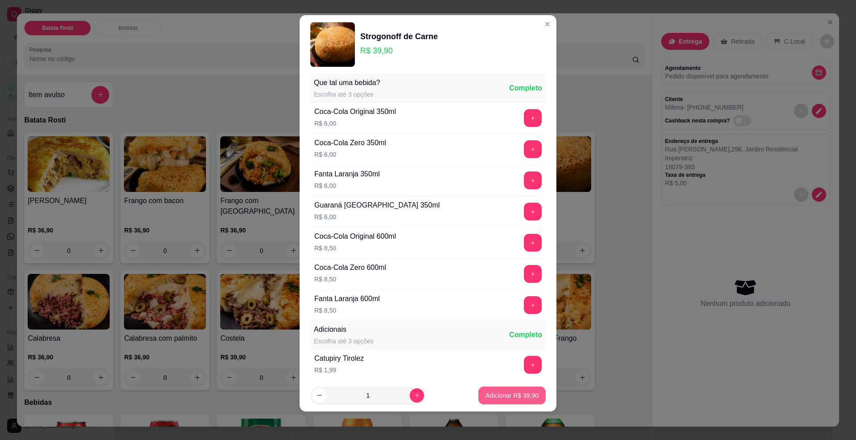
click at [508, 391] on p "Adicionar R$ 39,90" at bounding box center [511, 395] width 53 height 9
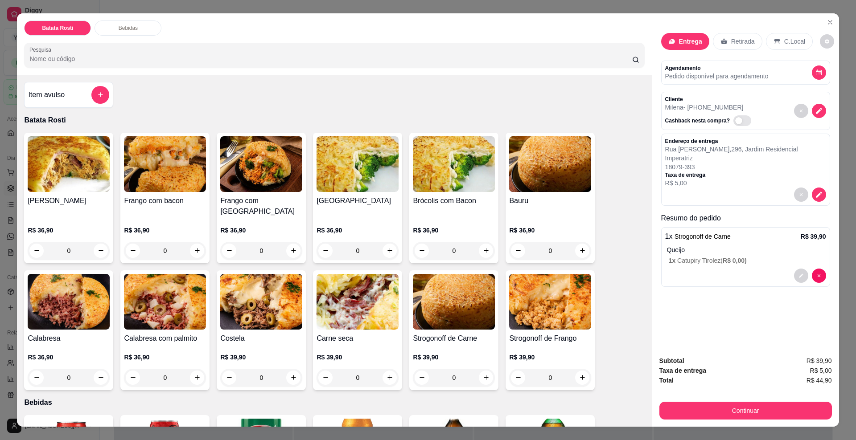
click at [537, 353] on p "R$ 39,90" at bounding box center [550, 357] width 82 height 9
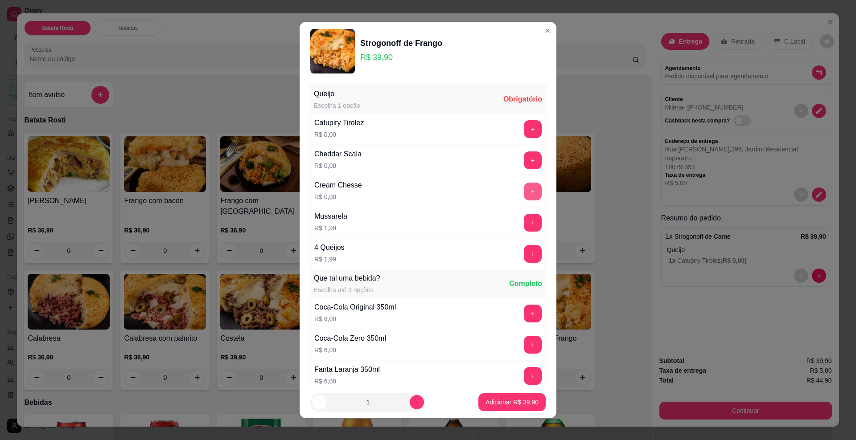
click at [524, 188] on button "+" at bounding box center [533, 192] width 18 height 18
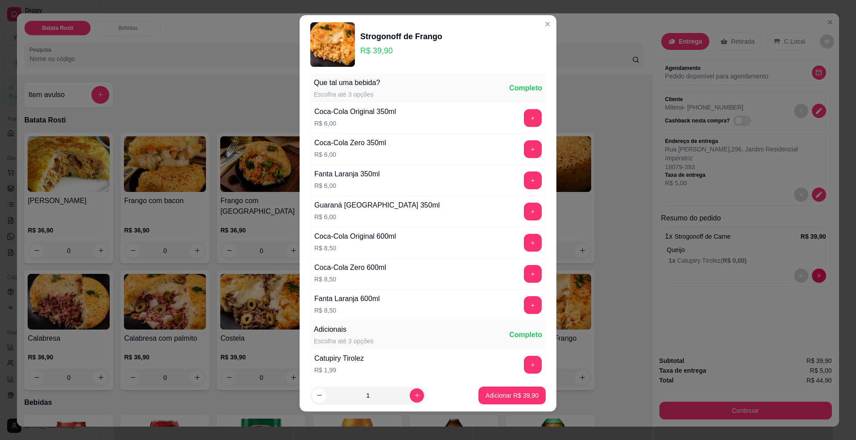
click at [517, 388] on button "Adicionar R$ 39,90" at bounding box center [511, 396] width 67 height 18
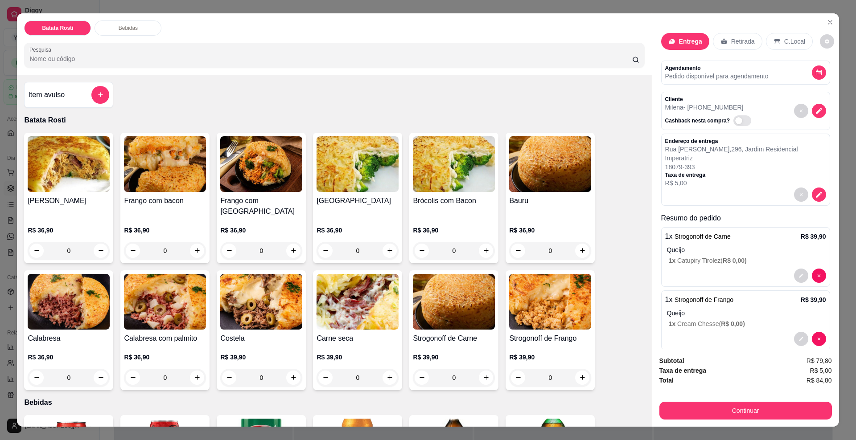
click at [819, 382] on span "R$ 84,80" at bounding box center [818, 381] width 25 height 10
copy div "R$ 84,80 Continuar"
click at [715, 410] on button "Continuar" at bounding box center [745, 411] width 172 height 18
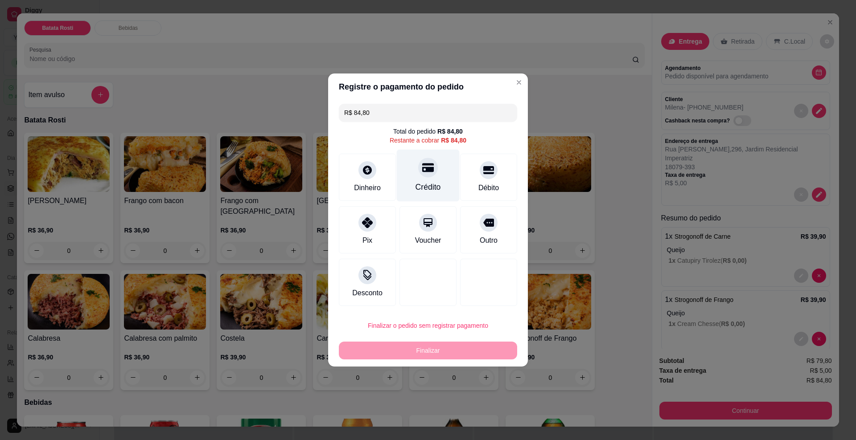
click at [443, 178] on div "Crédito" at bounding box center [428, 176] width 63 height 52
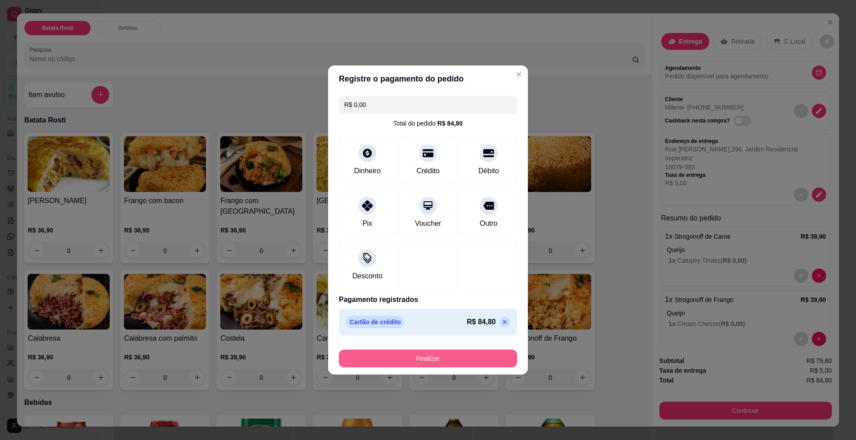
click at [457, 352] on button "Finalizar" at bounding box center [428, 359] width 178 height 18
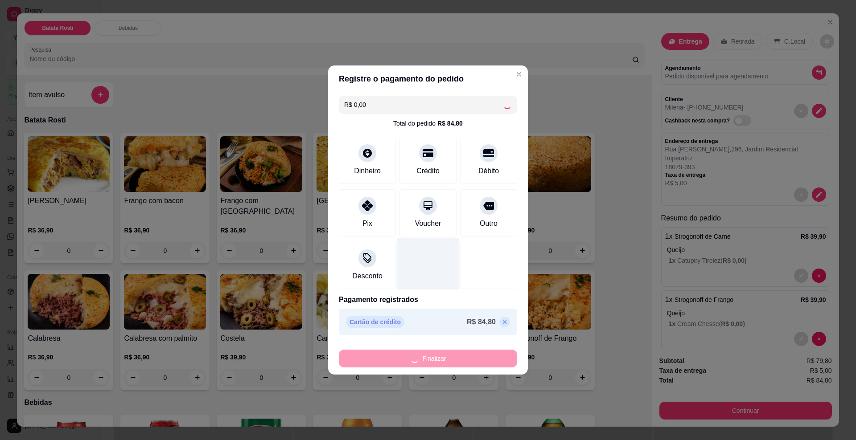
type input "-R$ 84,80"
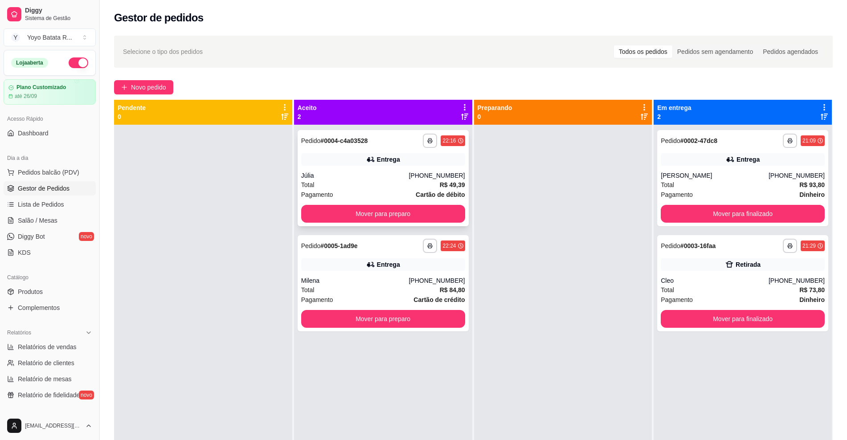
click at [382, 163] on div "Entrega" at bounding box center [388, 159] width 23 height 9
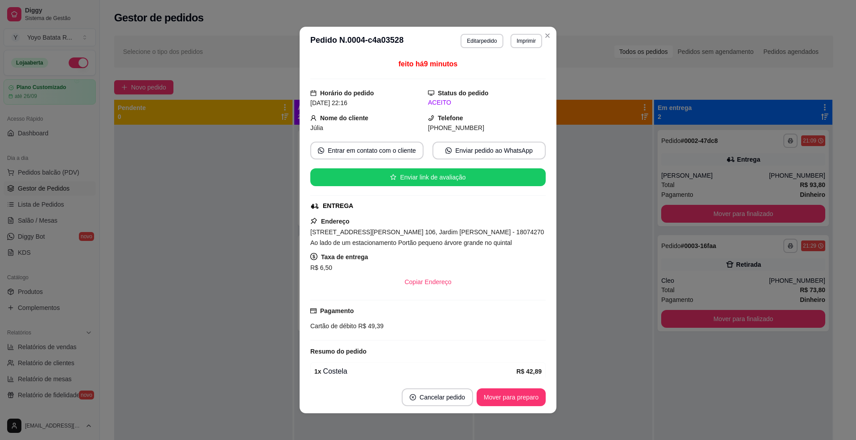
click at [409, 246] on span "[STREET_ADDRESS][PERSON_NAME] 106, Jardim [PERSON_NAME] - 18074270 Ao lado de u…" at bounding box center [427, 238] width 234 height 18
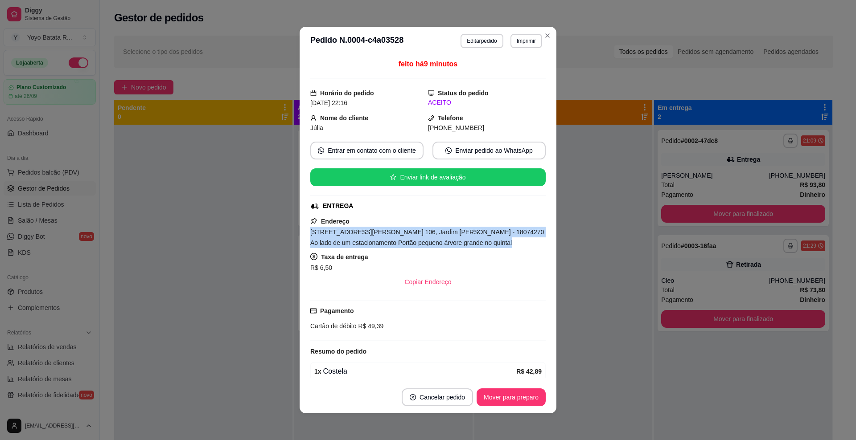
click at [409, 246] on span "[STREET_ADDRESS][PERSON_NAME] 106, Jardim [PERSON_NAME] - 18074270 Ao lado de u…" at bounding box center [427, 238] width 234 height 18
copy span "[STREET_ADDRESS][PERSON_NAME] 106, Jardim [PERSON_NAME] - 18074270 Ao lado de u…"
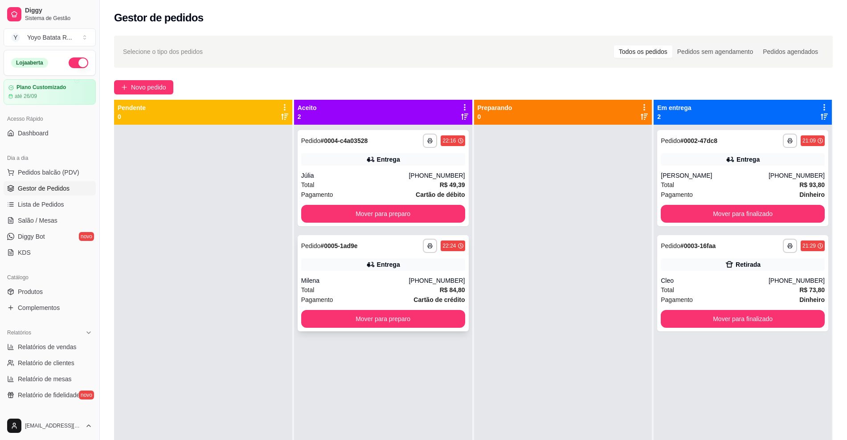
click at [319, 266] on div "Entrega" at bounding box center [383, 264] width 164 height 12
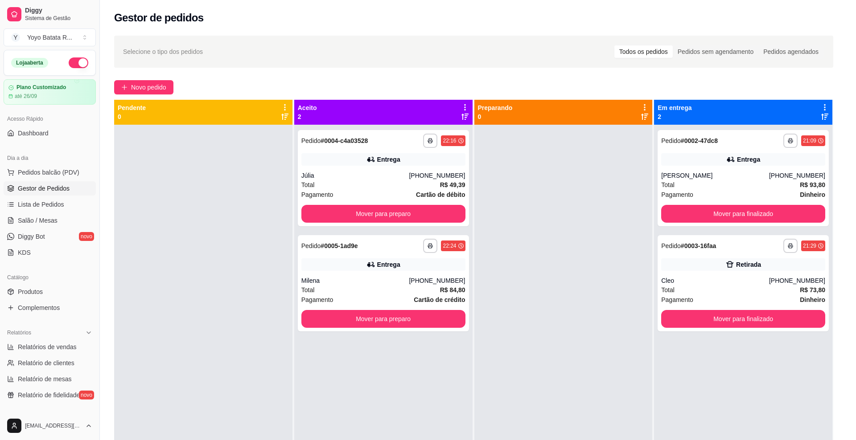
click at [399, 205] on span "[STREET_ADDRESS][PERSON_NAME] 296, Jardim Residencial Imperatriz - 18079393" at bounding box center [417, 211] width 215 height 18
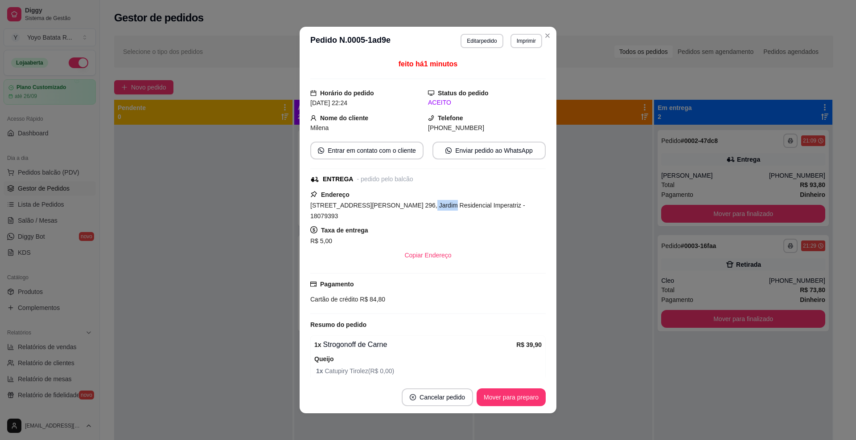
click at [399, 205] on span "[STREET_ADDRESS][PERSON_NAME] 296, Jardim Residencial Imperatriz - 18079393" at bounding box center [417, 211] width 215 height 18
copy span "[STREET_ADDRESS][PERSON_NAME] 296, Jardim Residencial Imperatriz - 18079393"
click at [456, 144] on button "Enviar pedido ao WhatsApp" at bounding box center [489, 150] width 110 height 17
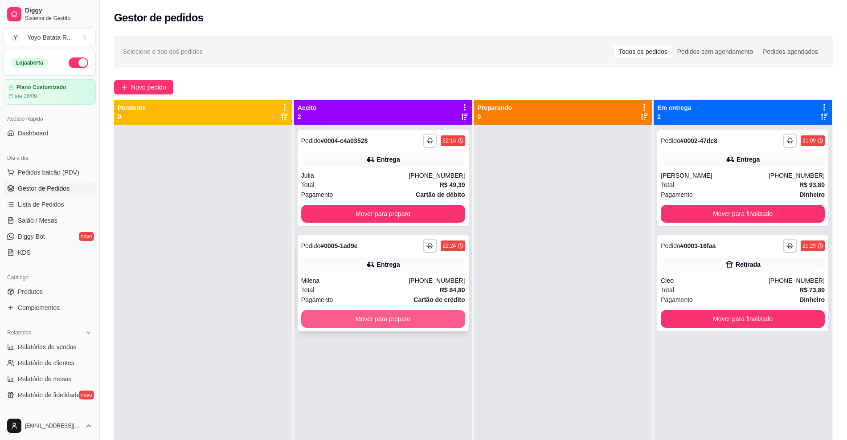
click at [389, 322] on button "Mover para preparo" at bounding box center [383, 319] width 164 height 18
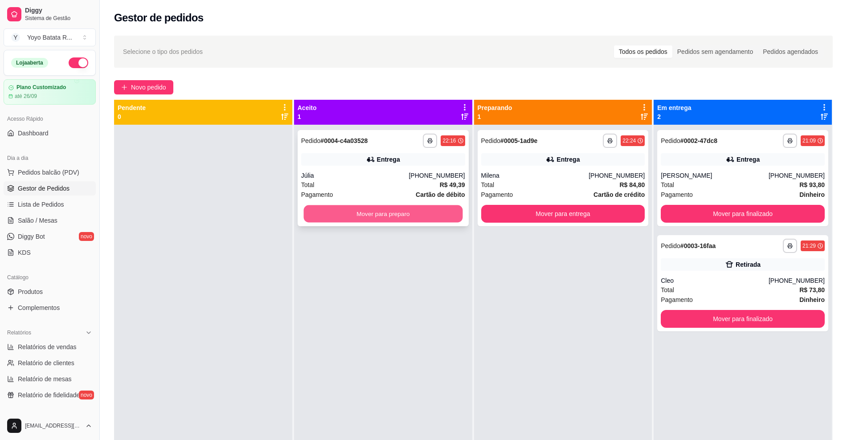
click at [375, 216] on button "Mover para preparo" at bounding box center [382, 213] width 159 height 17
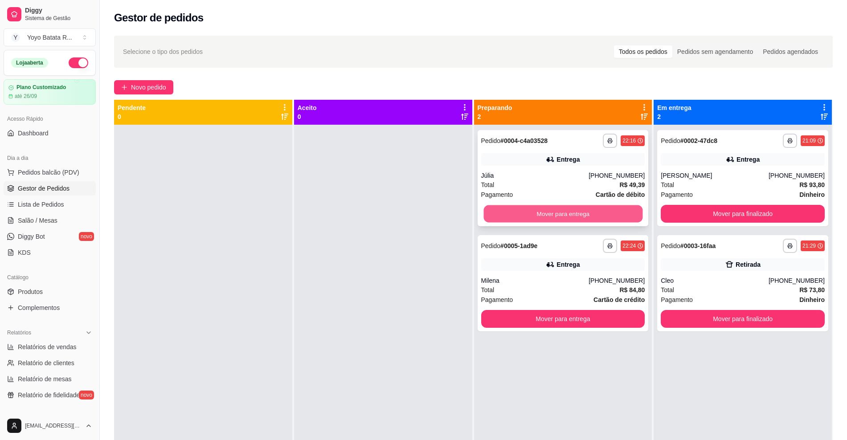
click at [556, 211] on button "Mover para entrega" at bounding box center [563, 213] width 159 height 17
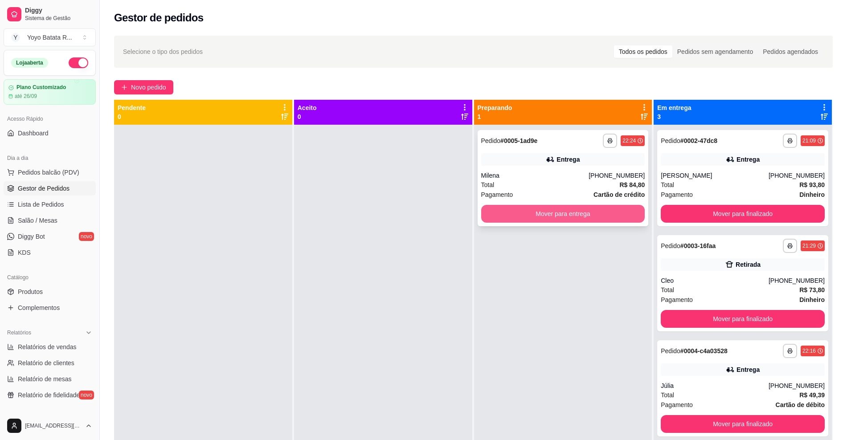
click at [566, 213] on button "Mover para entrega" at bounding box center [563, 214] width 164 height 18
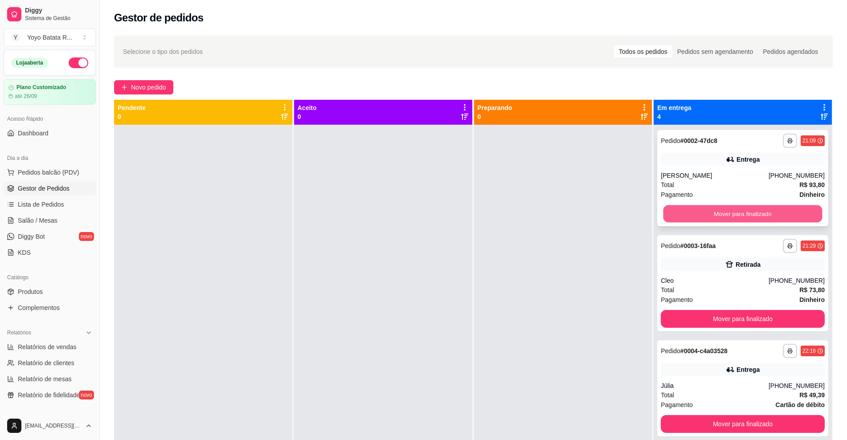
click at [748, 208] on button "Mover para finalizado" at bounding box center [743, 213] width 159 height 17
click at [748, 209] on button "Mover para finalizado" at bounding box center [743, 213] width 159 height 17
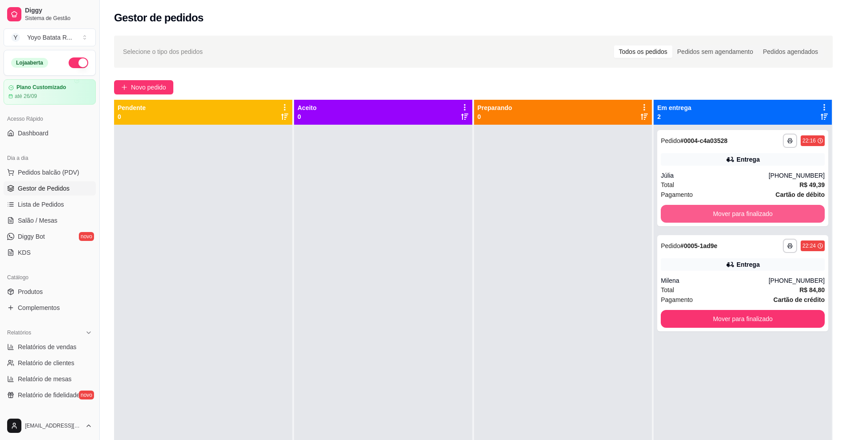
click at [748, 209] on button "Mover para finalizado" at bounding box center [743, 214] width 164 height 18
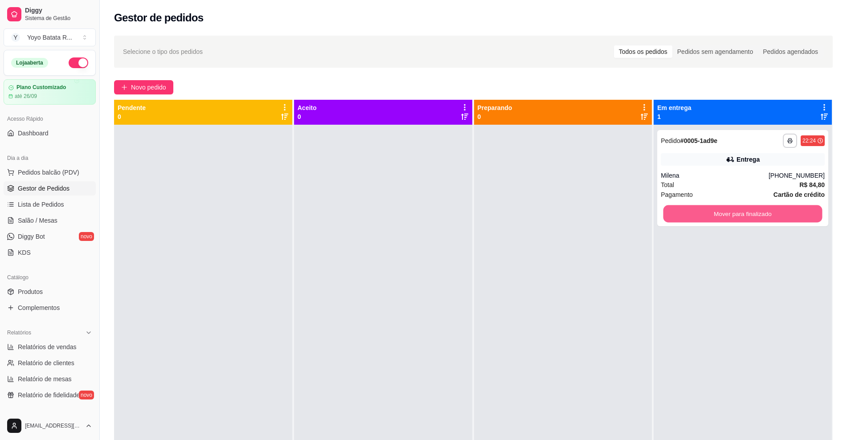
click at [748, 209] on button "Mover para finalizado" at bounding box center [743, 213] width 159 height 17
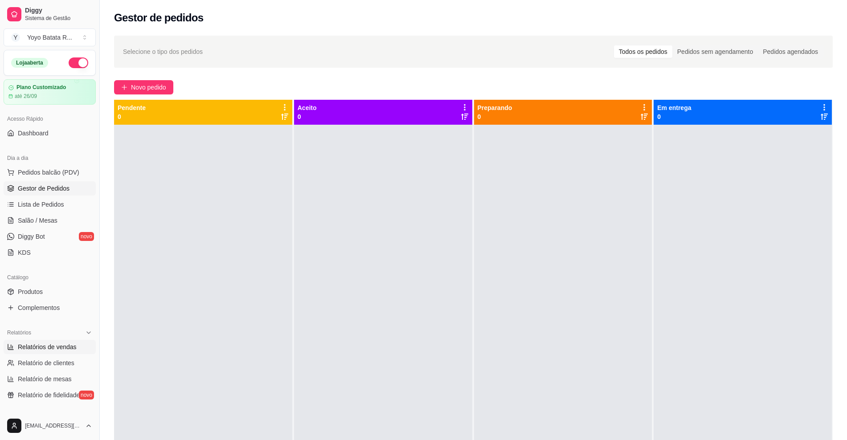
click at [65, 343] on span "Relatórios de vendas" at bounding box center [47, 347] width 59 height 9
select select "ALL"
select select "0"
